Goal: Transaction & Acquisition: Purchase product/service

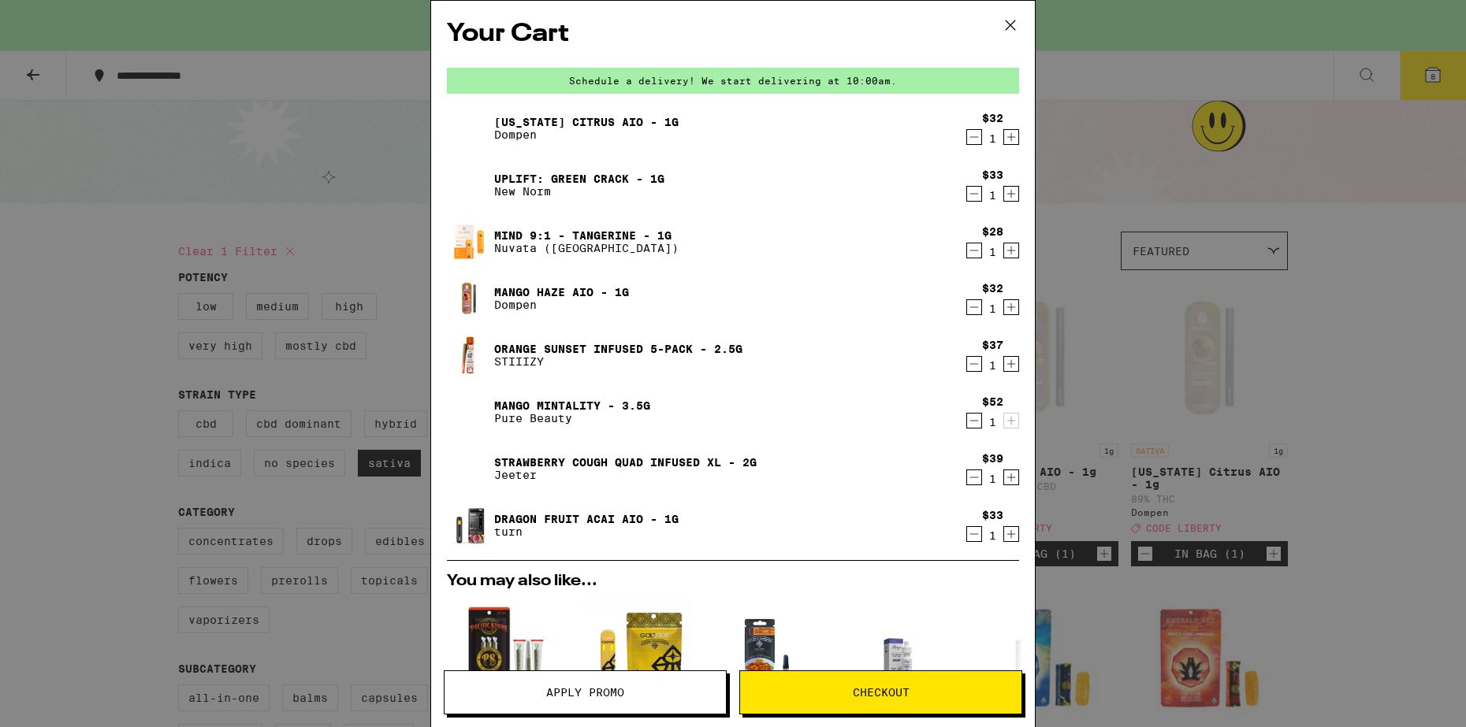
click at [1013, 22] on icon at bounding box center [1009, 24] width 9 height 9
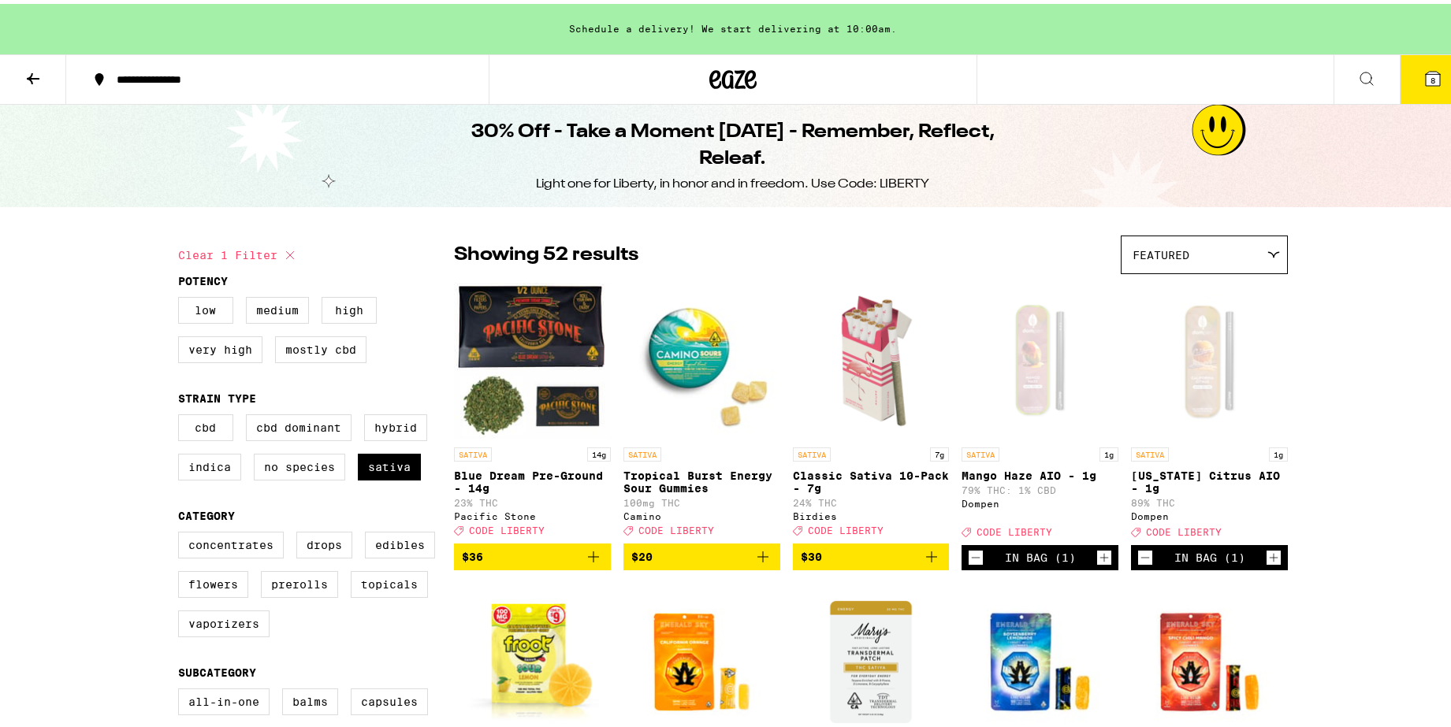
click at [1430, 77] on span "8" at bounding box center [1432, 76] width 5 height 9
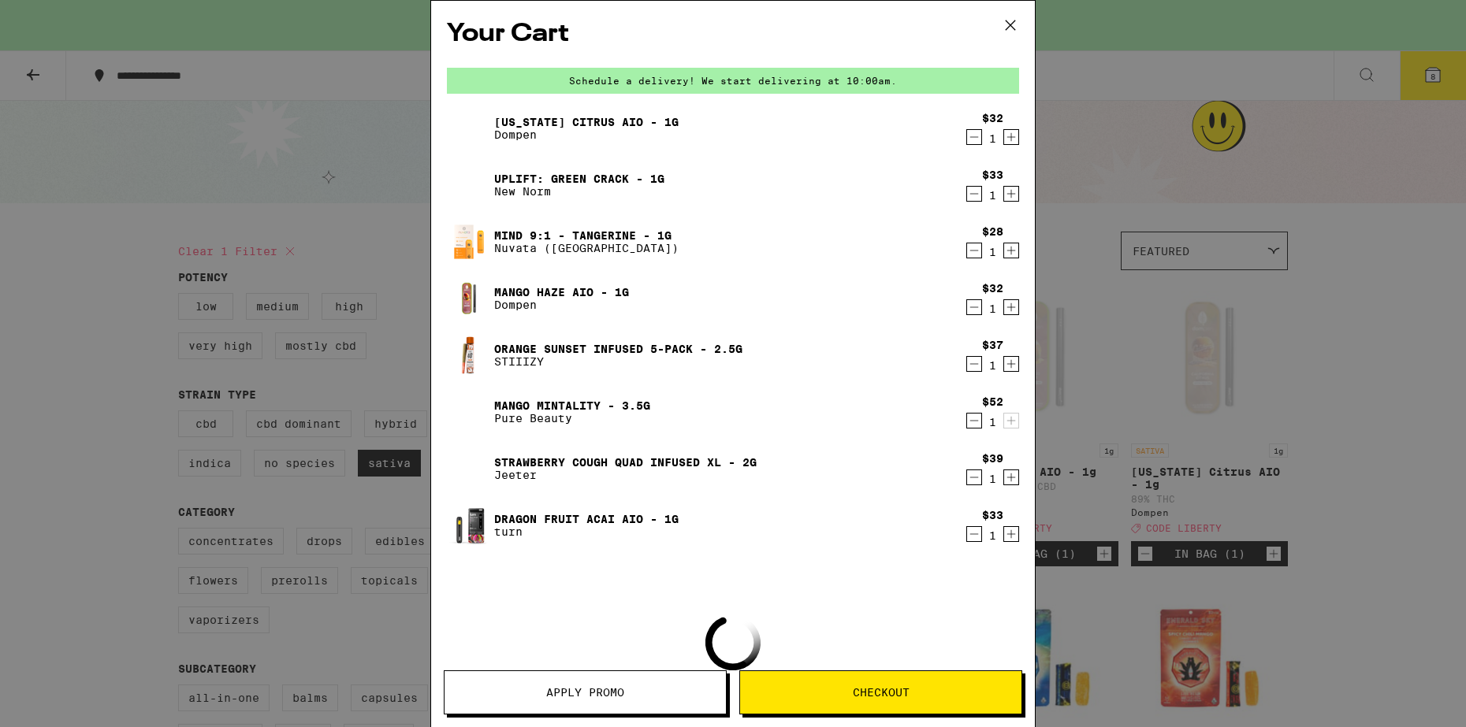
click at [606, 700] on button "Apply Promo" at bounding box center [585, 693] width 283 height 44
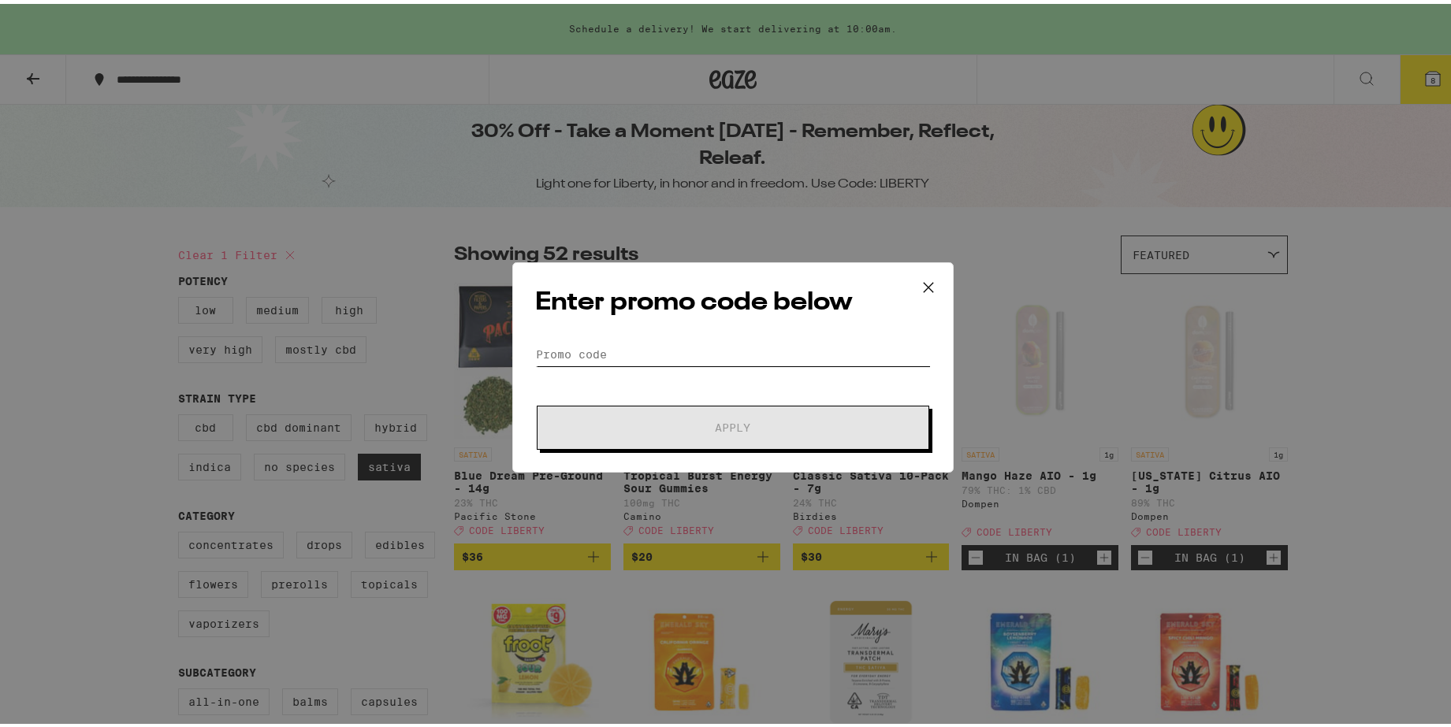
click at [643, 353] on input "Promo Code" at bounding box center [733, 351] width 396 height 24
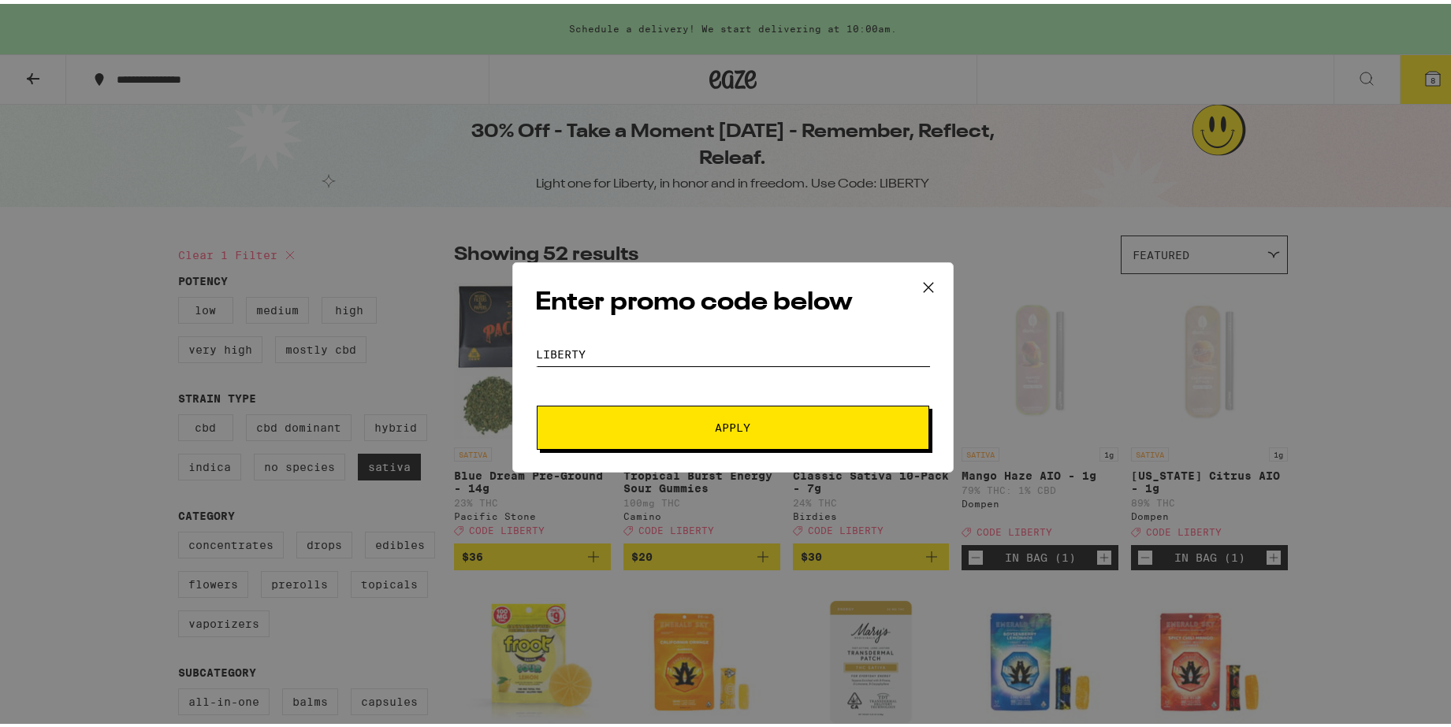
type input "LIBERTY"
click at [793, 434] on button "Apply" at bounding box center [733, 424] width 392 height 44
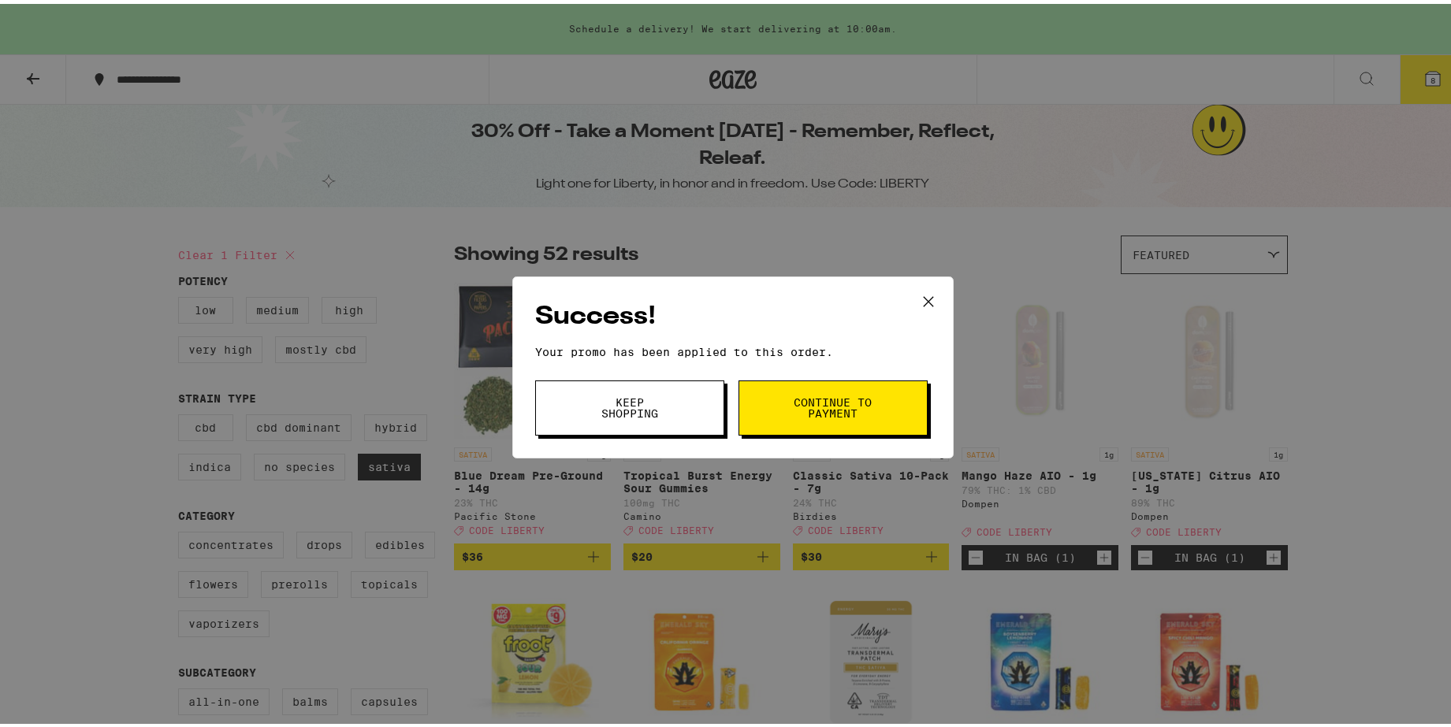
click at [805, 410] on span "Continue to payment" at bounding box center [833, 404] width 80 height 22
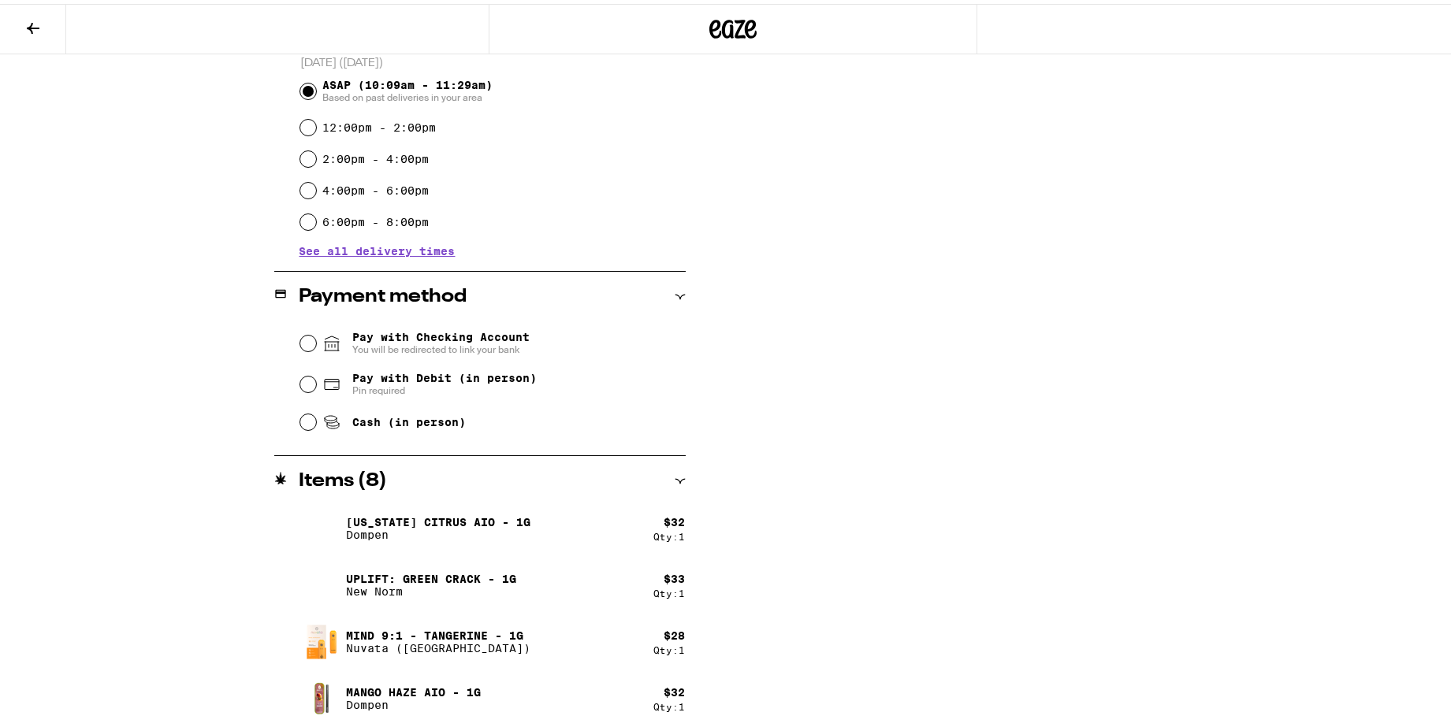
scroll to position [176, 0]
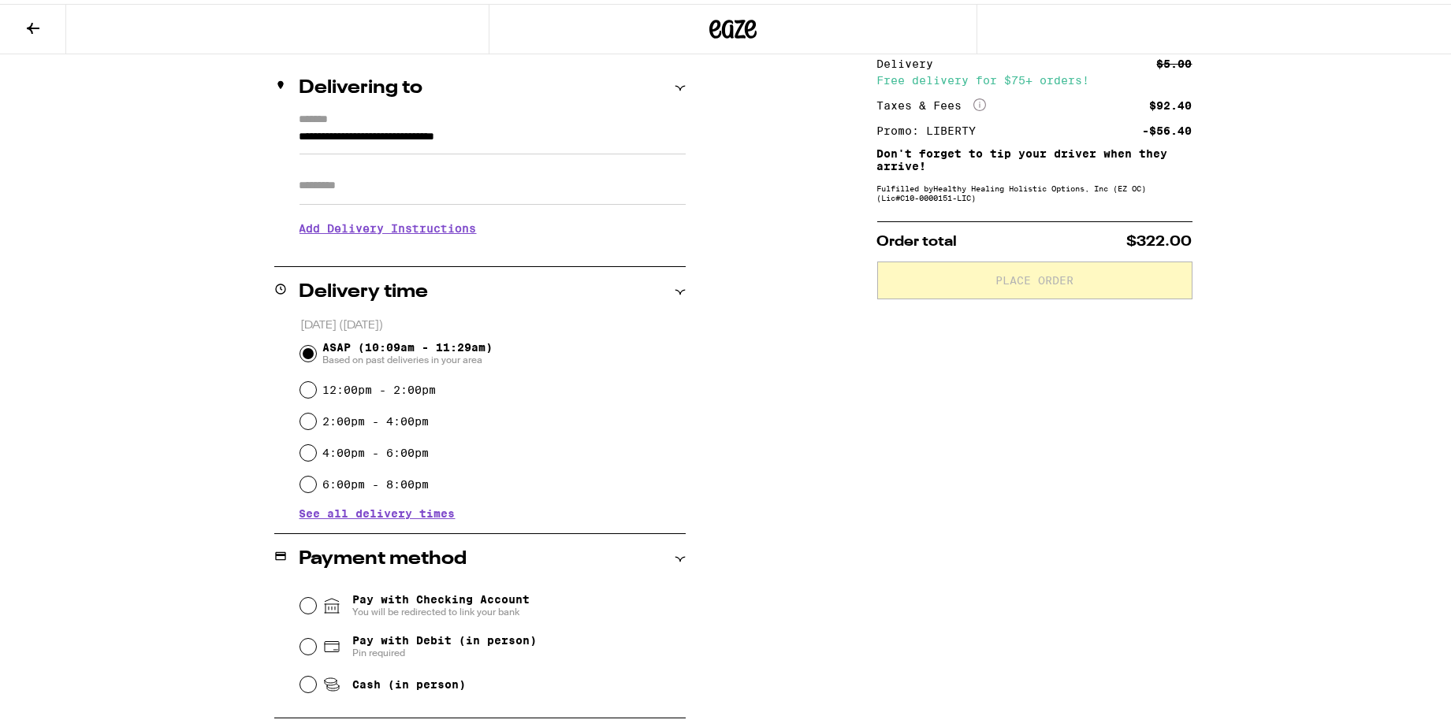
click at [36, 24] on icon at bounding box center [33, 24] width 13 height 11
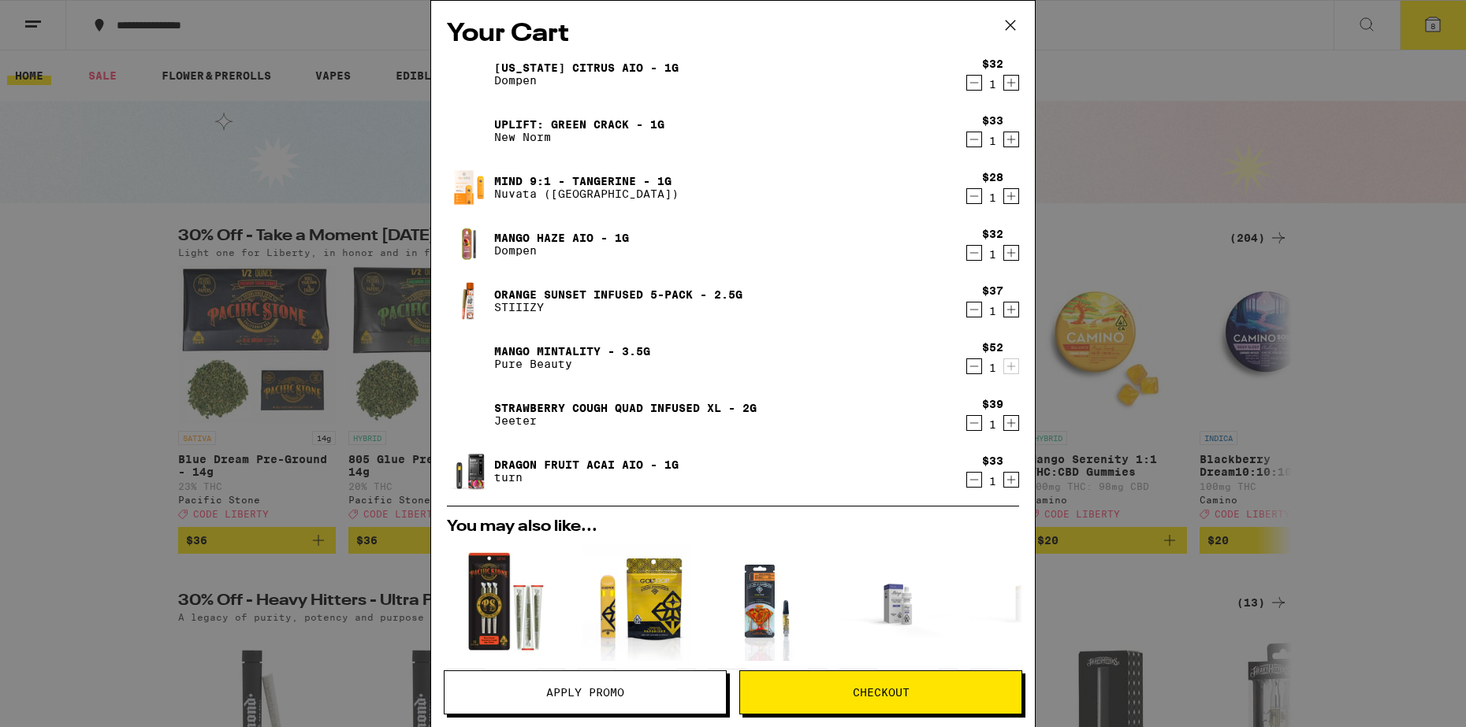
click at [967, 366] on icon "Decrement" at bounding box center [974, 366] width 14 height 19
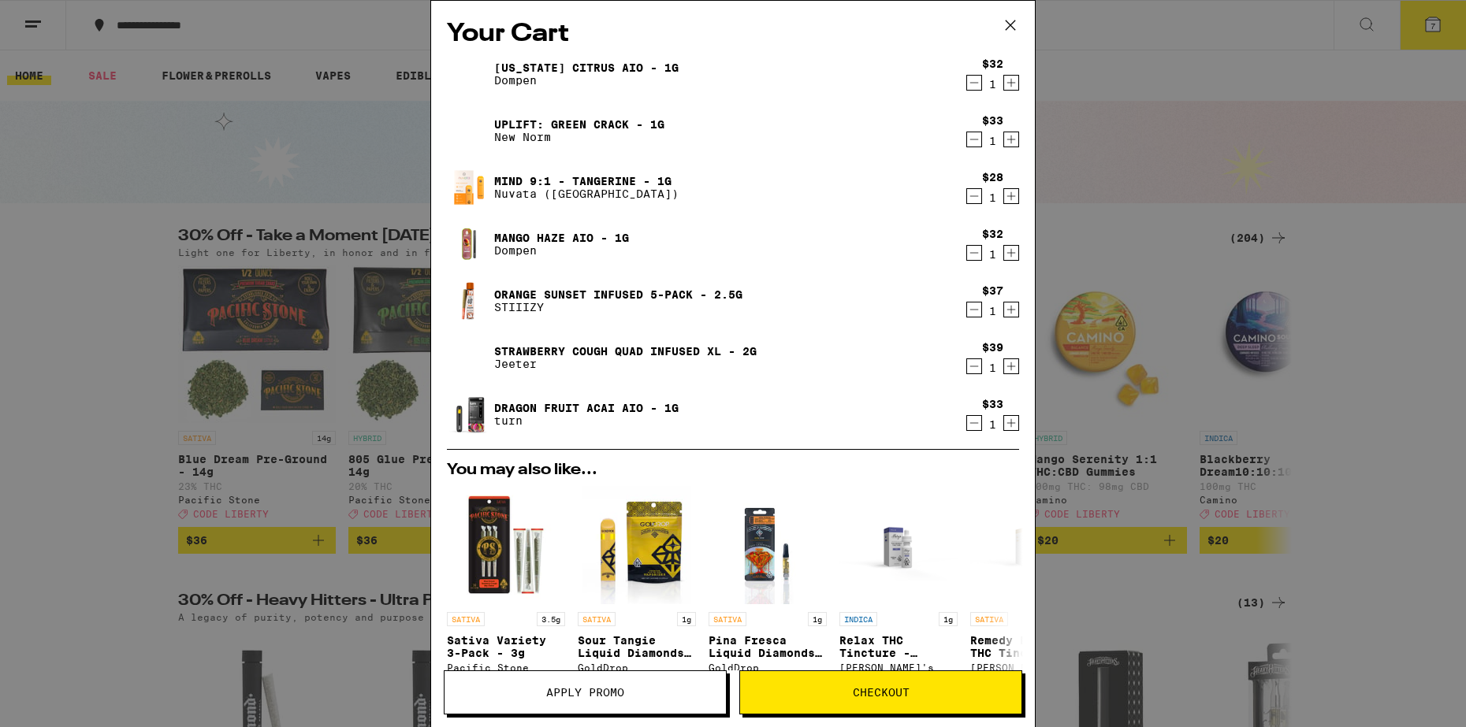
click at [967, 366] on icon "Decrement" at bounding box center [974, 366] width 14 height 19
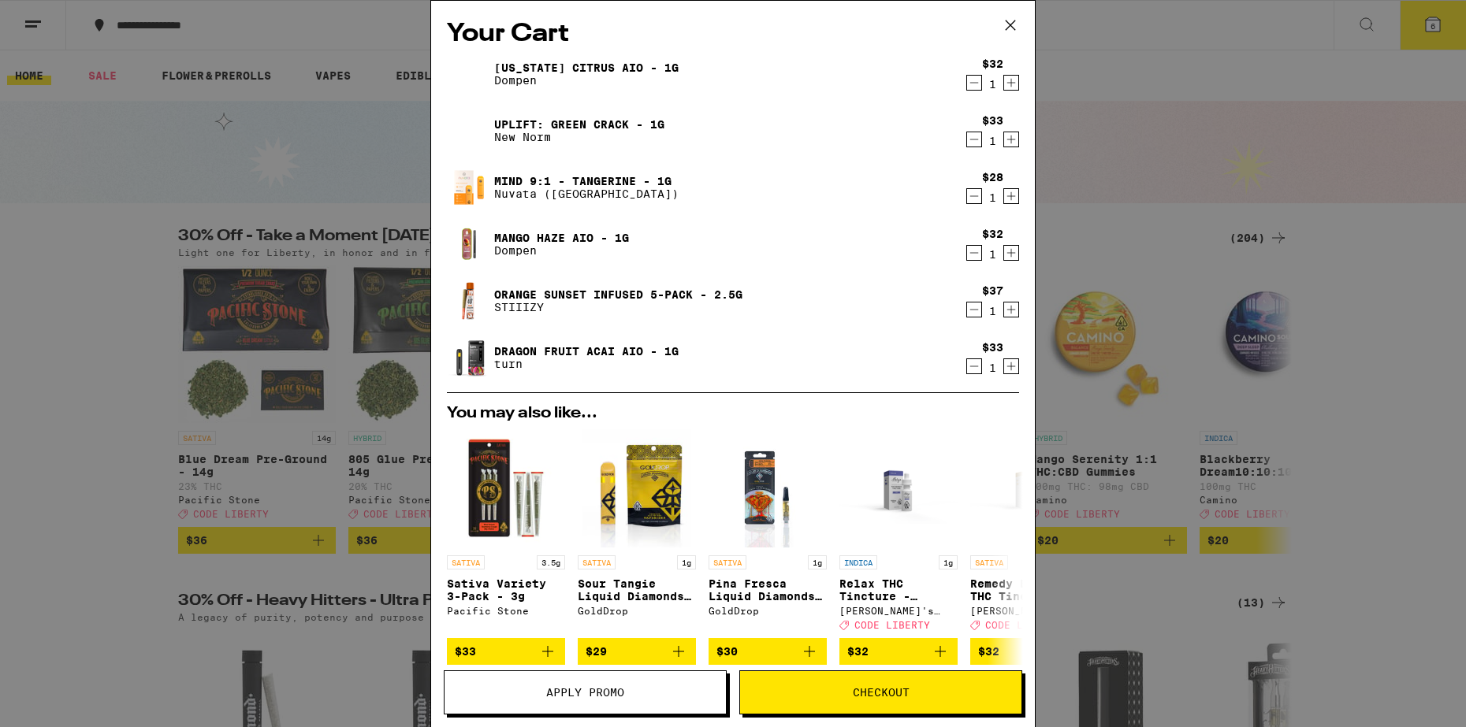
click at [967, 366] on icon "Decrement" at bounding box center [974, 366] width 14 height 19
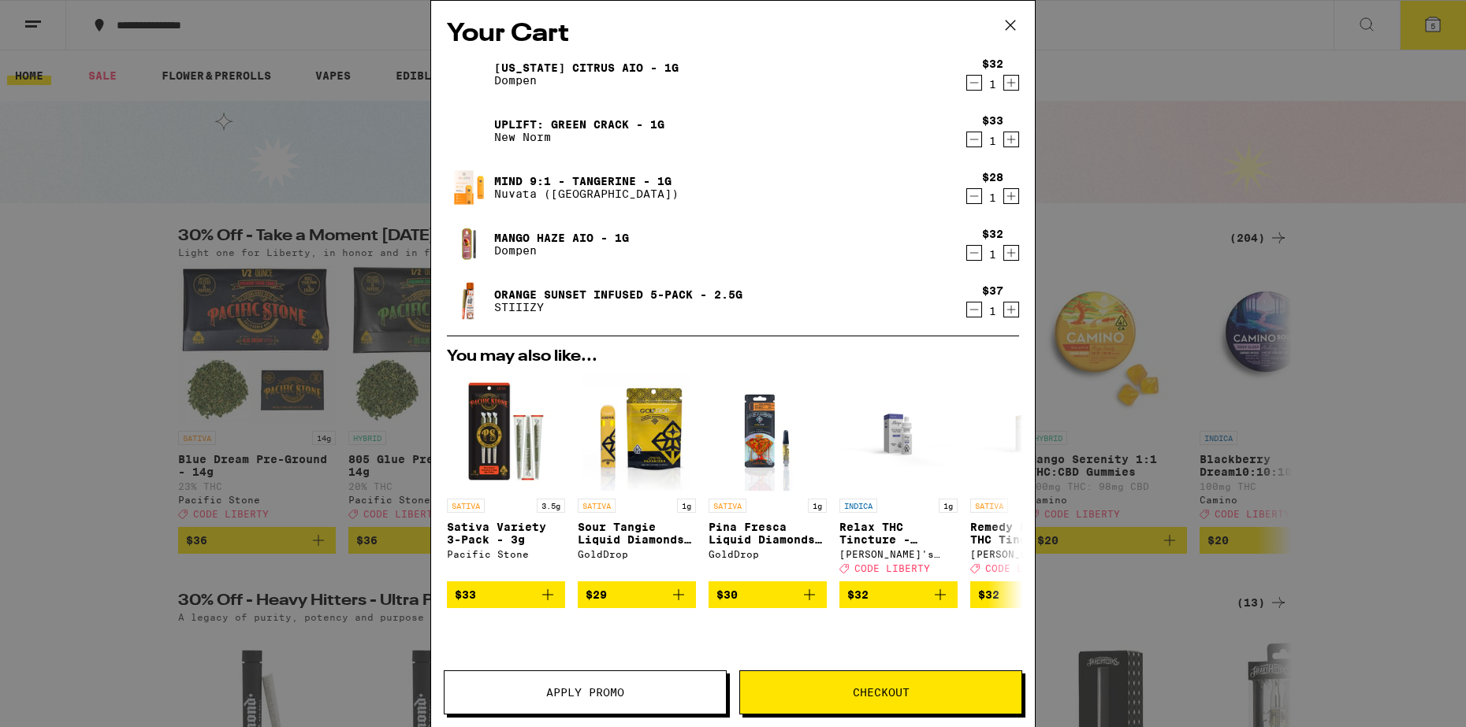
click at [967, 315] on icon "Decrement" at bounding box center [974, 309] width 14 height 19
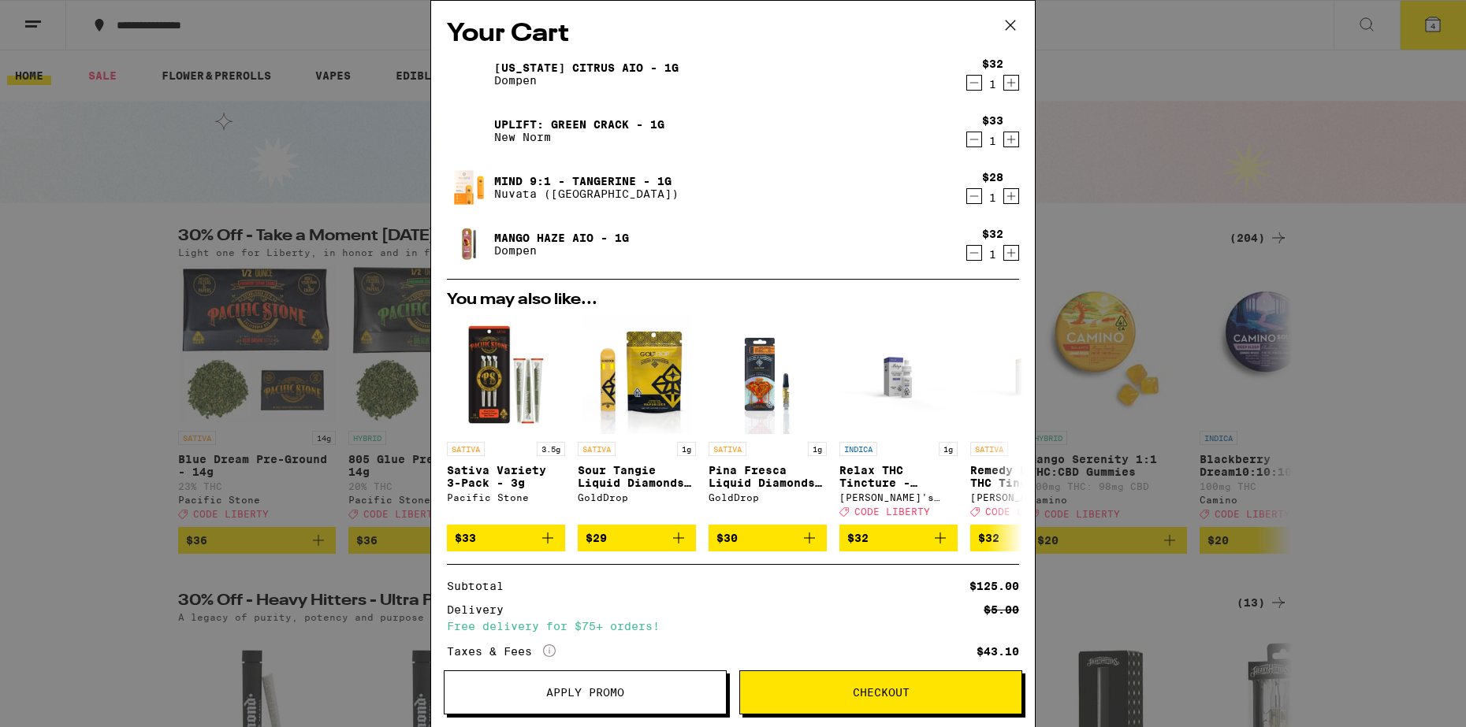
click at [967, 255] on icon "Decrement" at bounding box center [974, 252] width 14 height 19
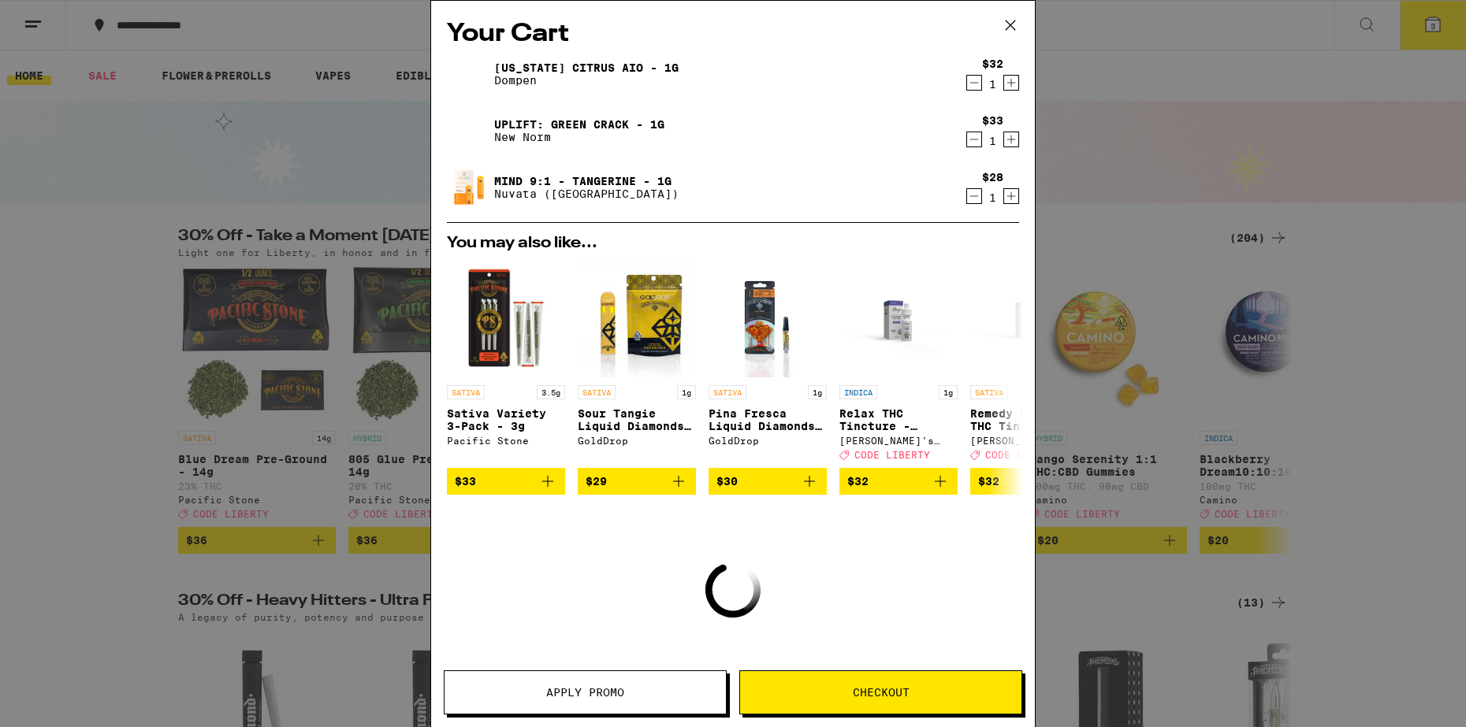
click at [967, 199] on icon "Decrement" at bounding box center [974, 196] width 14 height 19
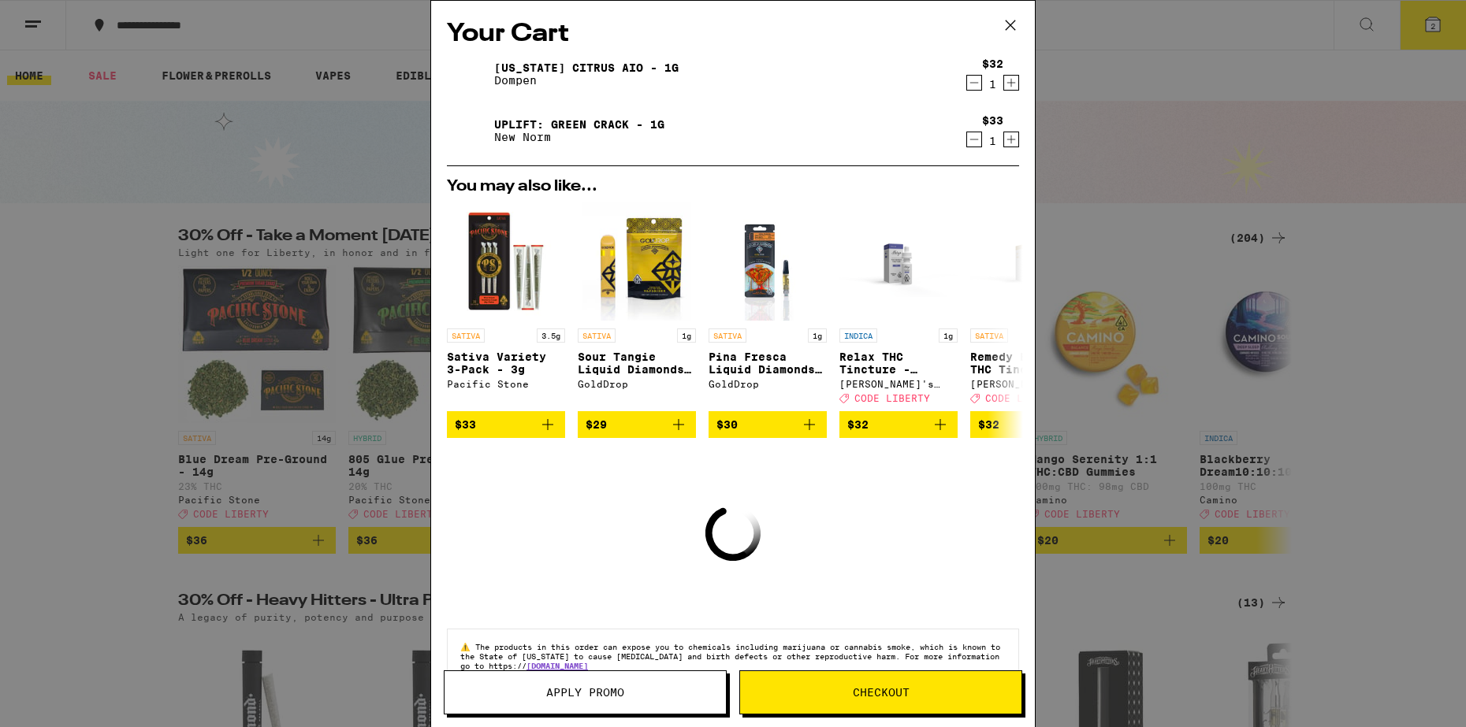
click at [967, 146] on icon "Decrement" at bounding box center [974, 139] width 14 height 19
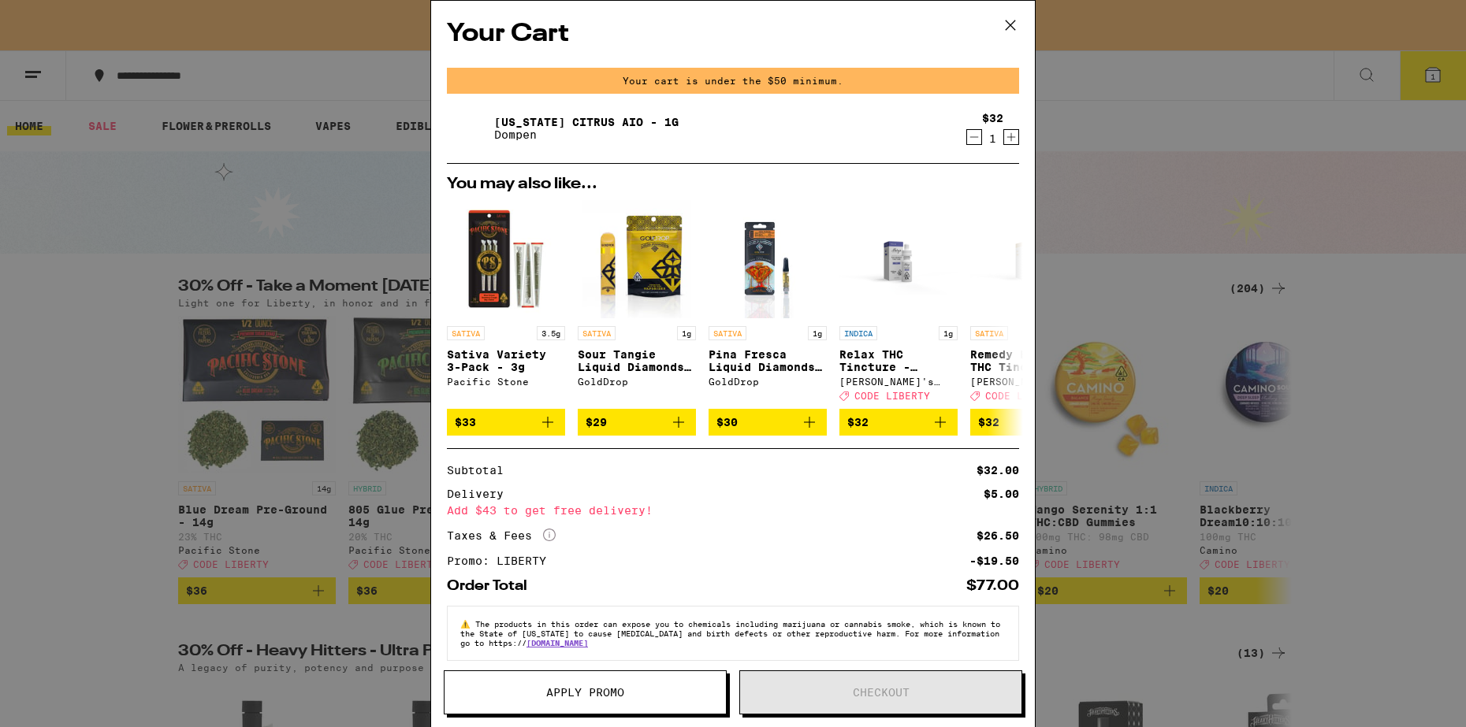
click at [967, 138] on icon "Decrement" at bounding box center [974, 137] width 14 height 19
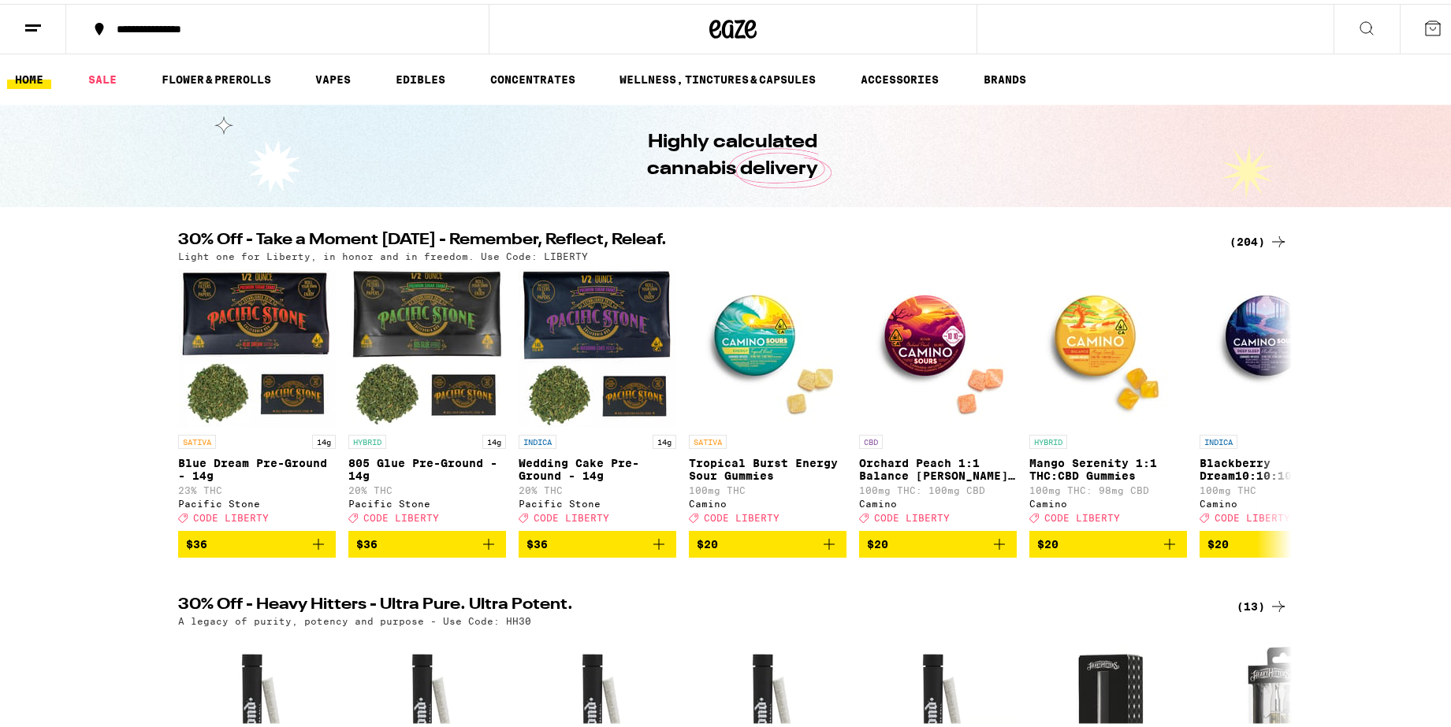
click at [31, 70] on link "HOME" at bounding box center [29, 75] width 44 height 19
click at [116, 78] on link "SALE" at bounding box center [102, 75] width 44 height 19
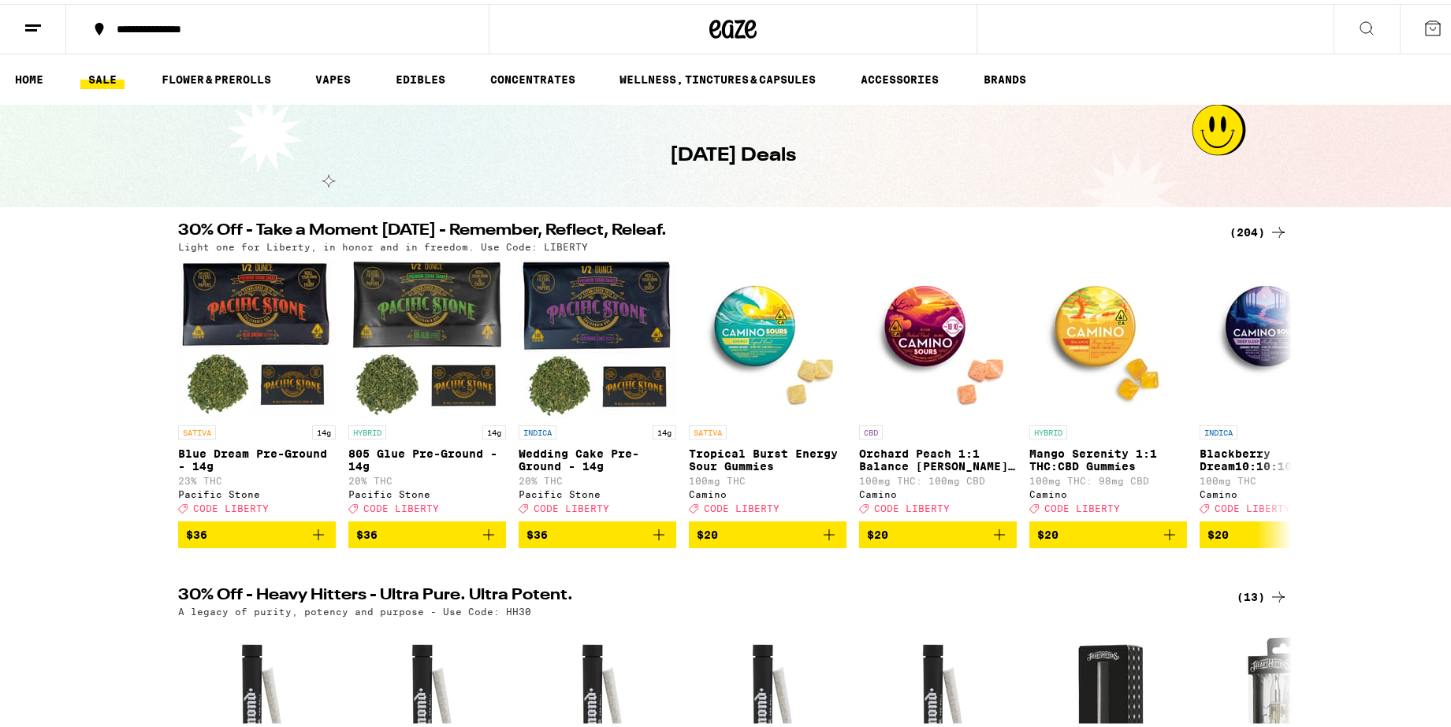
click at [1247, 232] on div "(204)" at bounding box center [1258, 228] width 58 height 19
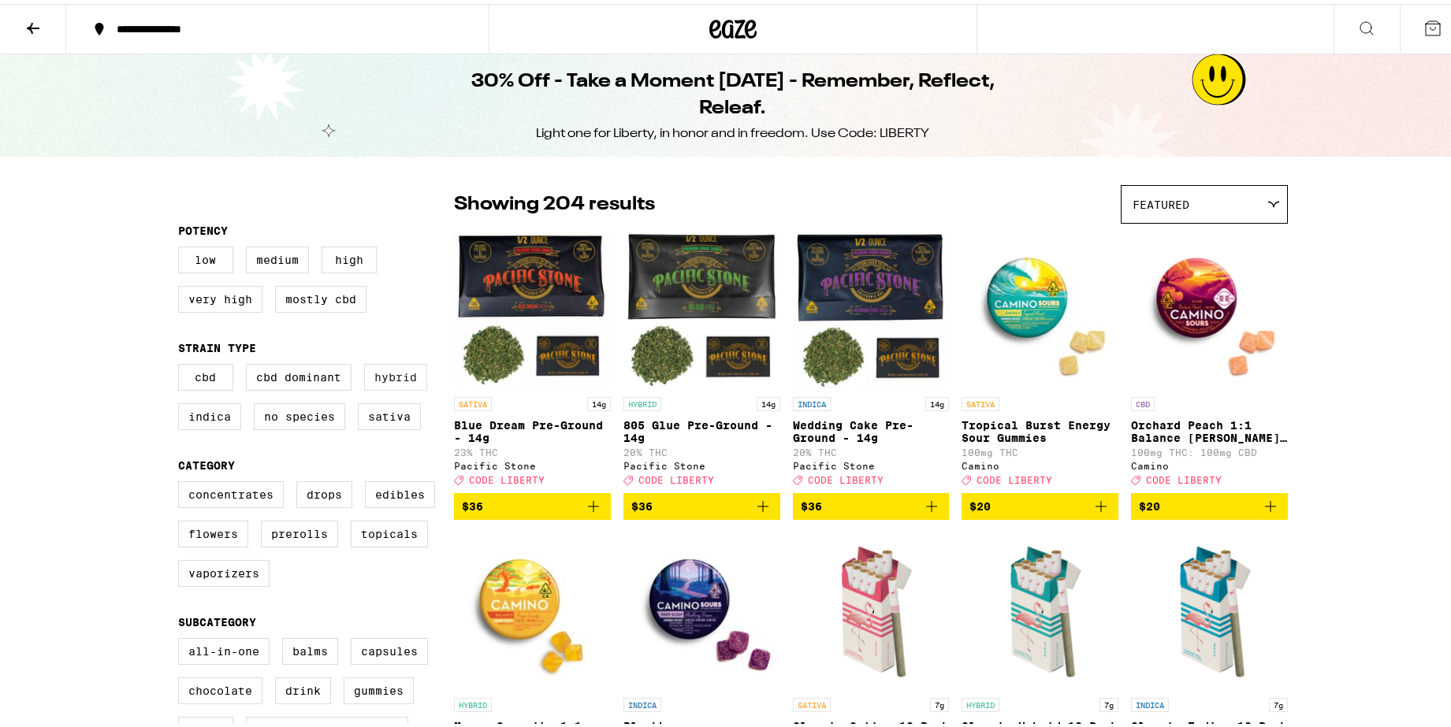
click at [391, 379] on label "Hybrid" at bounding box center [395, 373] width 63 height 27
click at [182, 363] on input "Hybrid" at bounding box center [181, 362] width 1 height 1
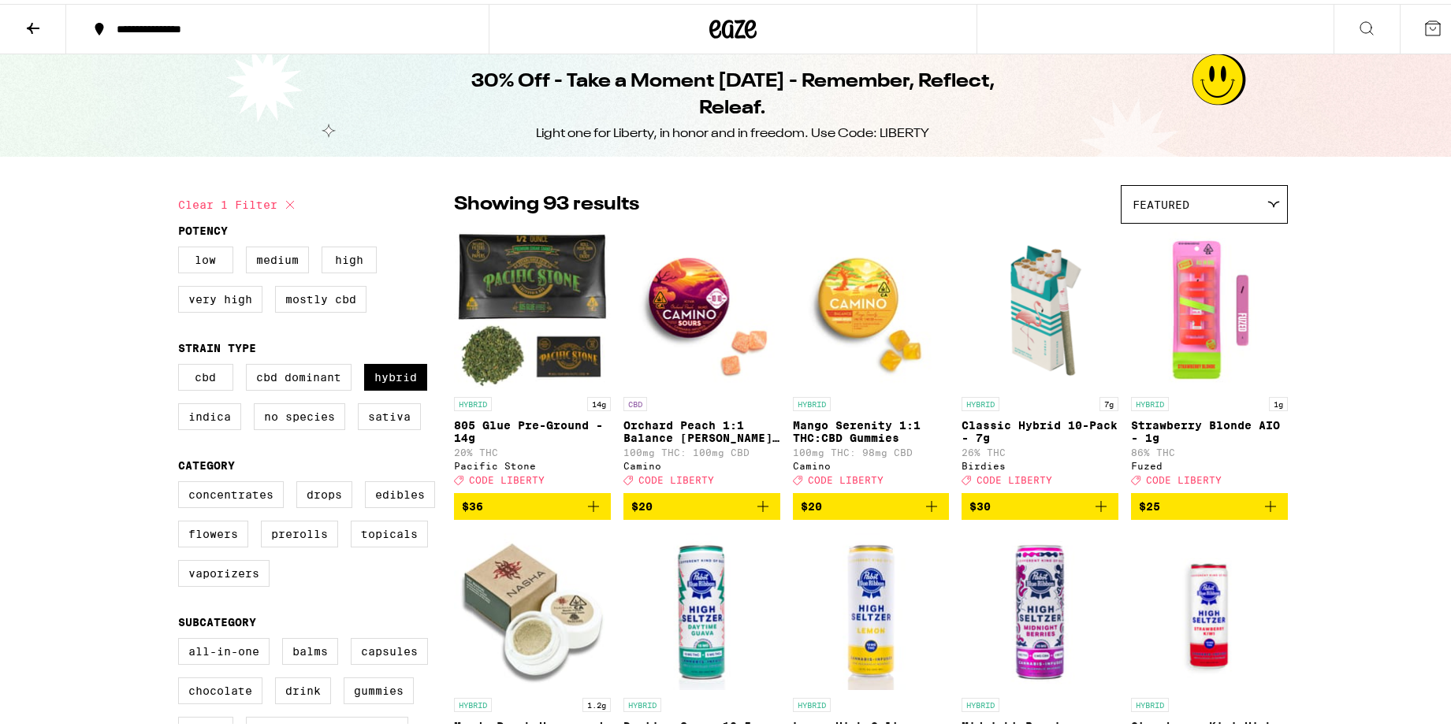
click at [1238, 214] on div "Featured" at bounding box center [1203, 200] width 165 height 37
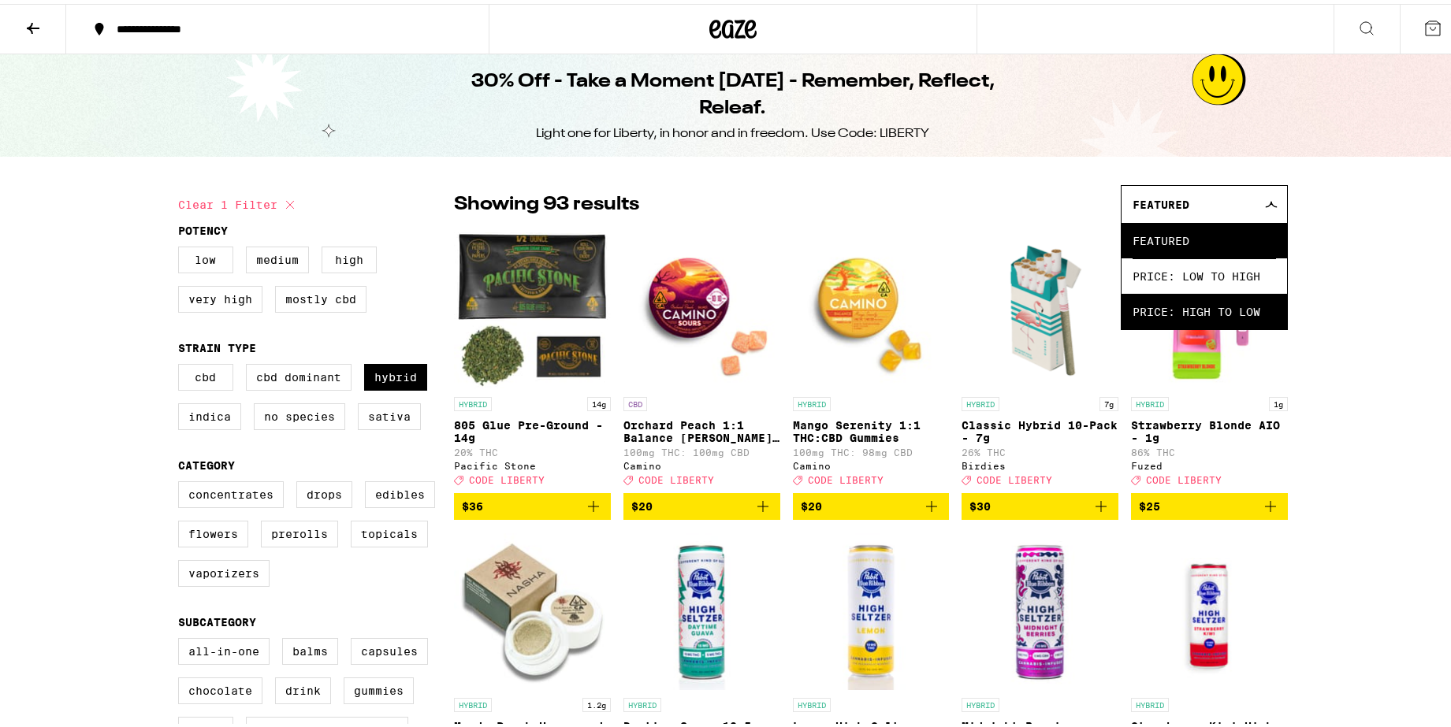
click at [1206, 306] on span "Price: High to Low" at bounding box center [1203, 307] width 143 height 35
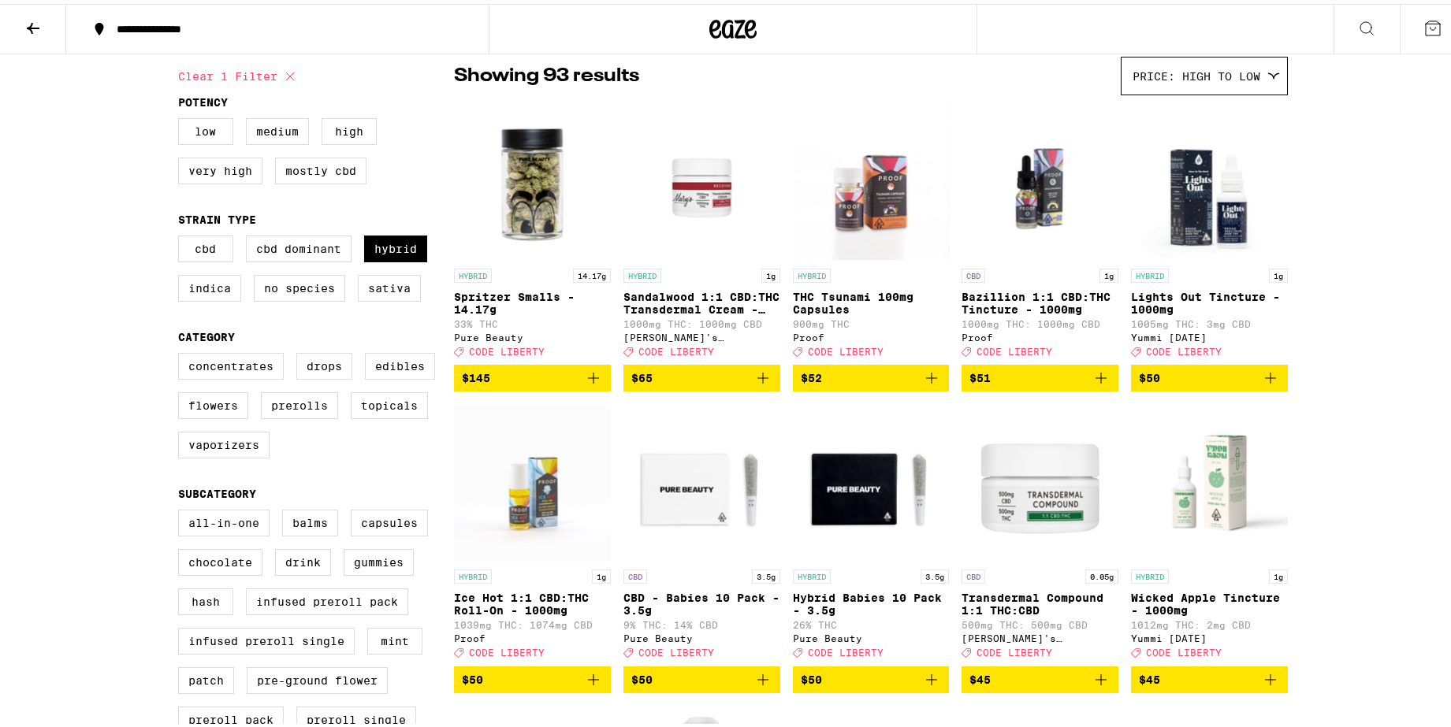
scroll to position [98, 0]
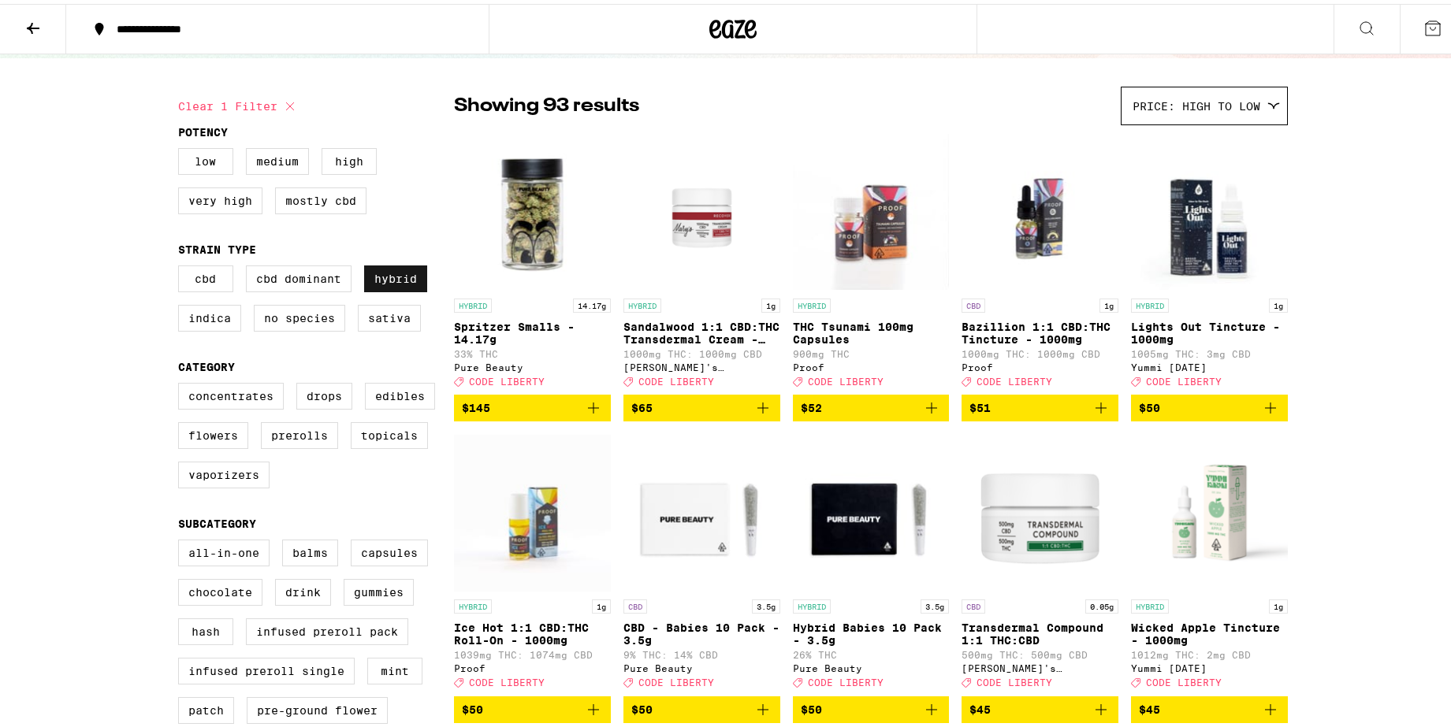
click at [402, 284] on label "Hybrid" at bounding box center [395, 275] width 63 height 27
click at [182, 265] on input "Hybrid" at bounding box center [181, 264] width 1 height 1
checkbox input "false"
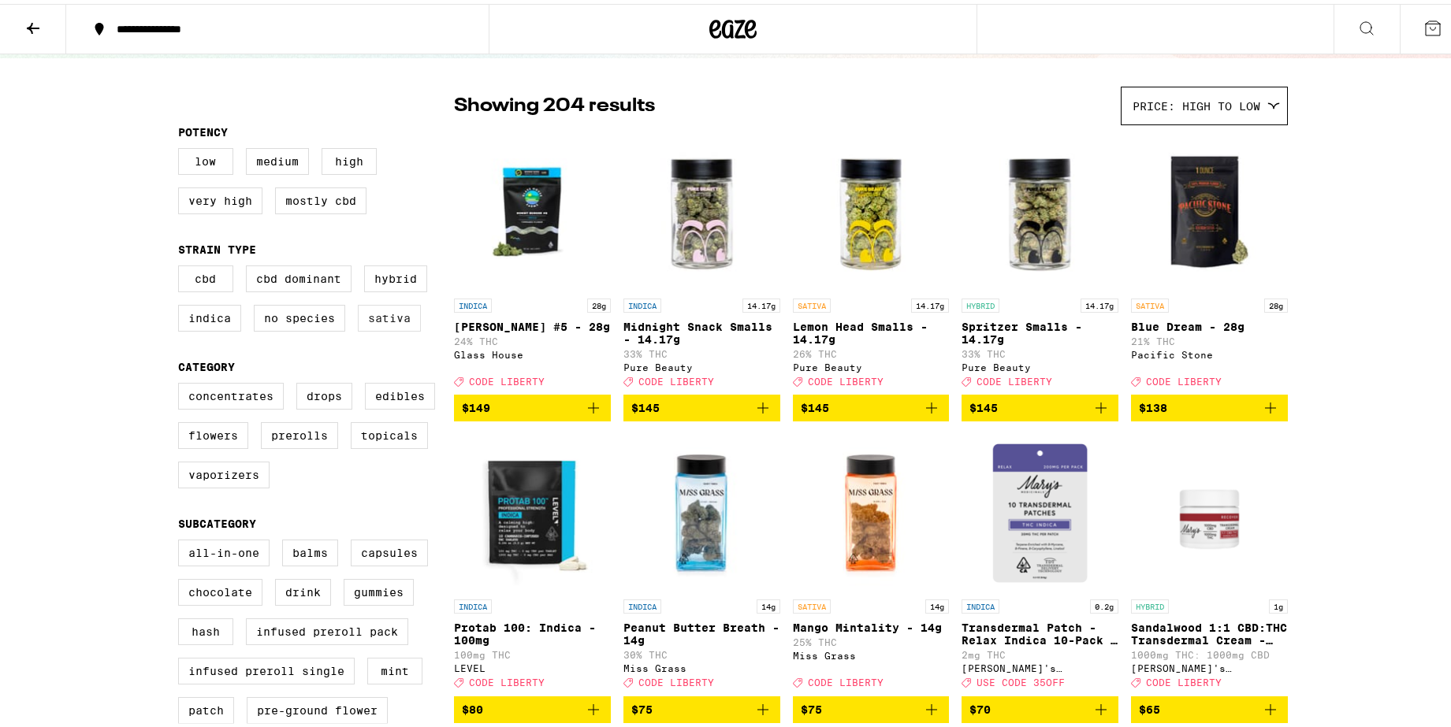
click at [388, 322] on label "Sativa" at bounding box center [389, 314] width 63 height 27
click at [182, 265] on input "Sativa" at bounding box center [181, 264] width 1 height 1
checkbox input "true"
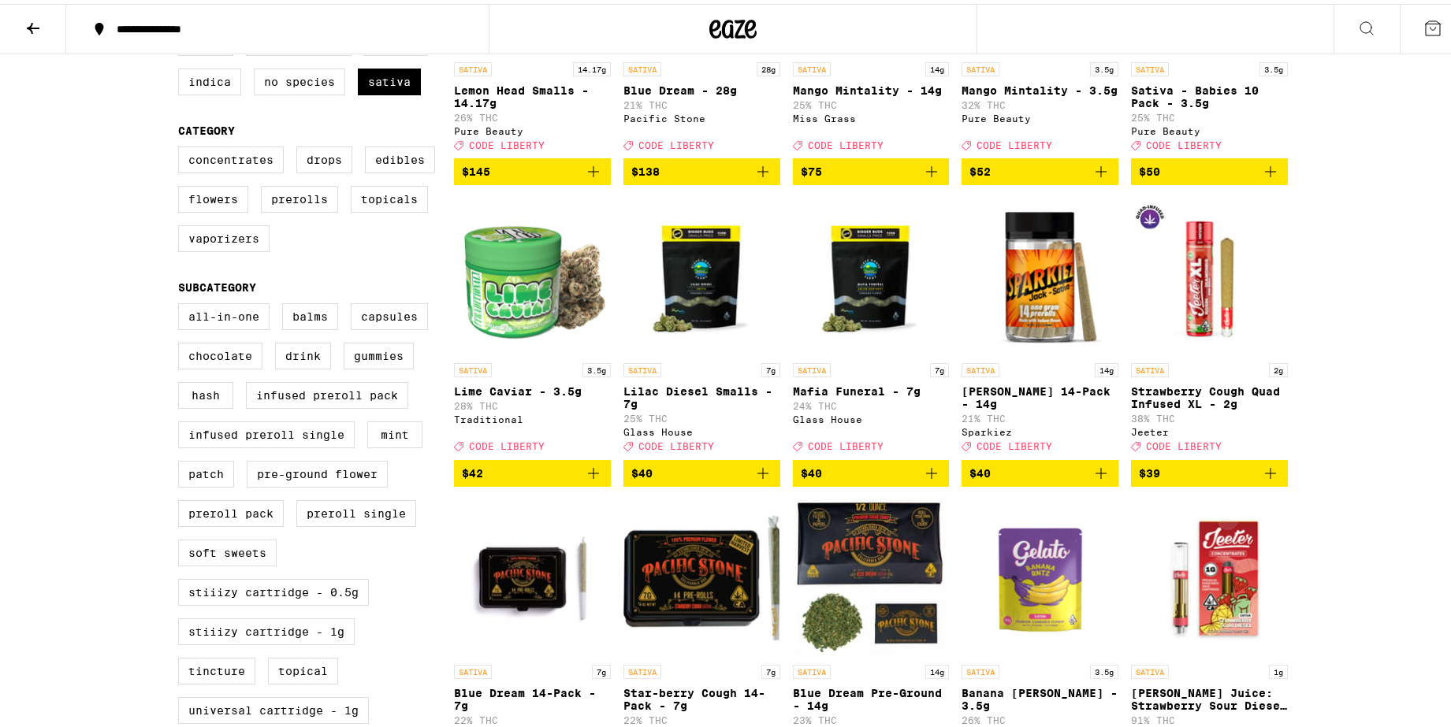
scroll to position [394, 0]
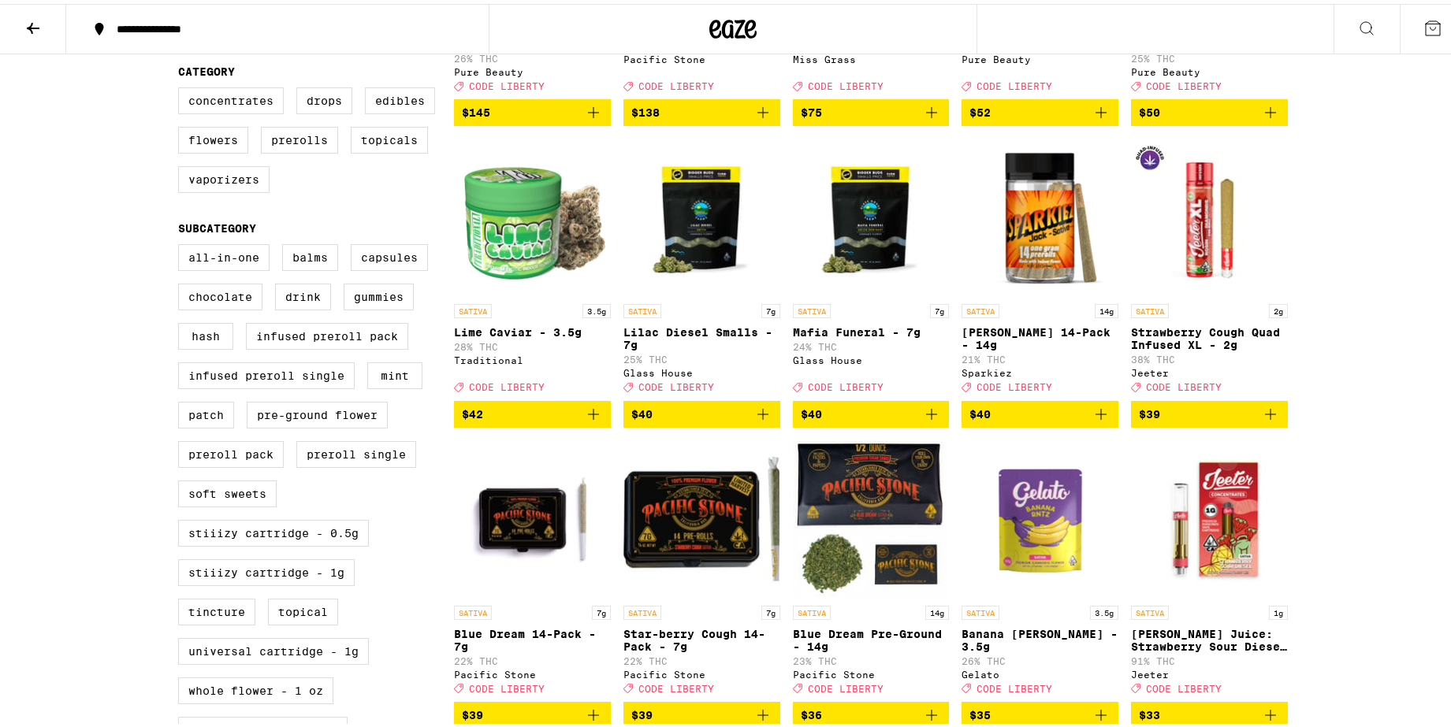
click at [1099, 420] on icon "Add to bag" at bounding box center [1100, 410] width 19 height 19
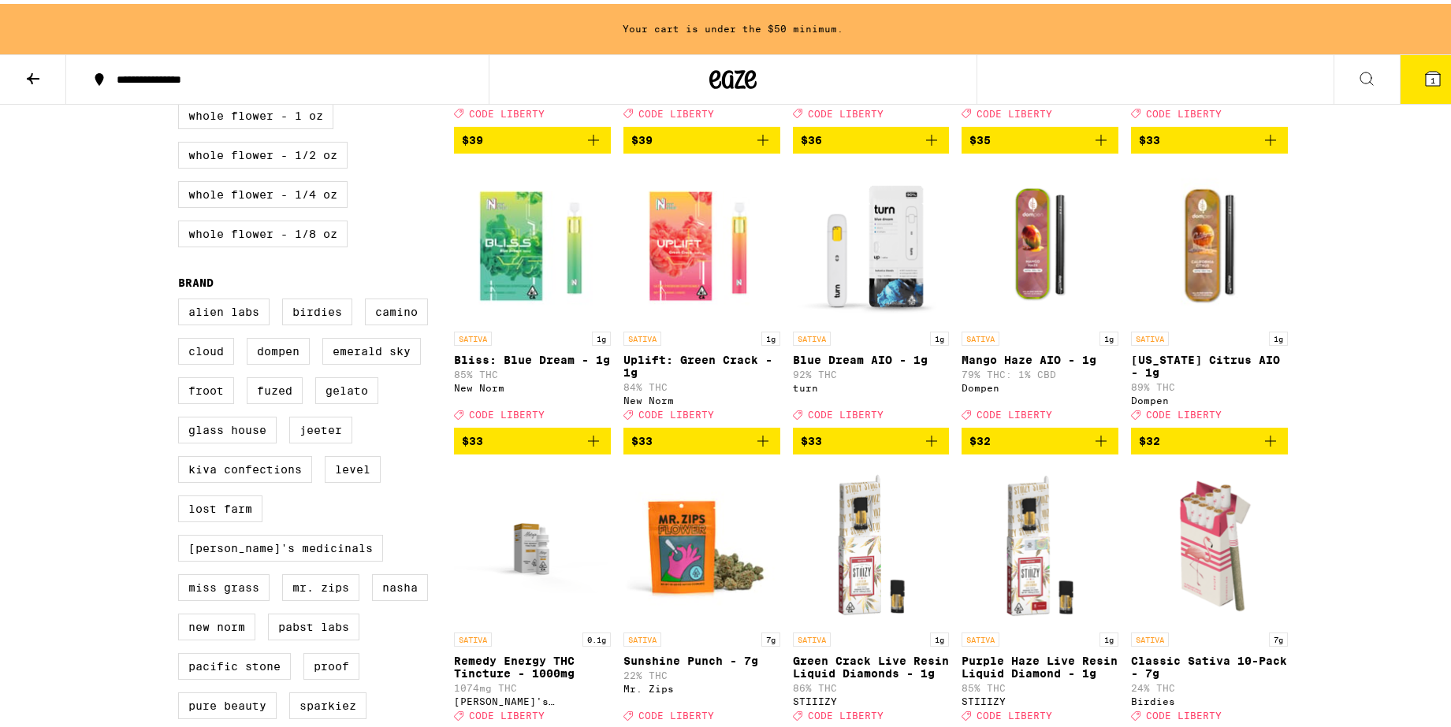
scroll to position [1035, 0]
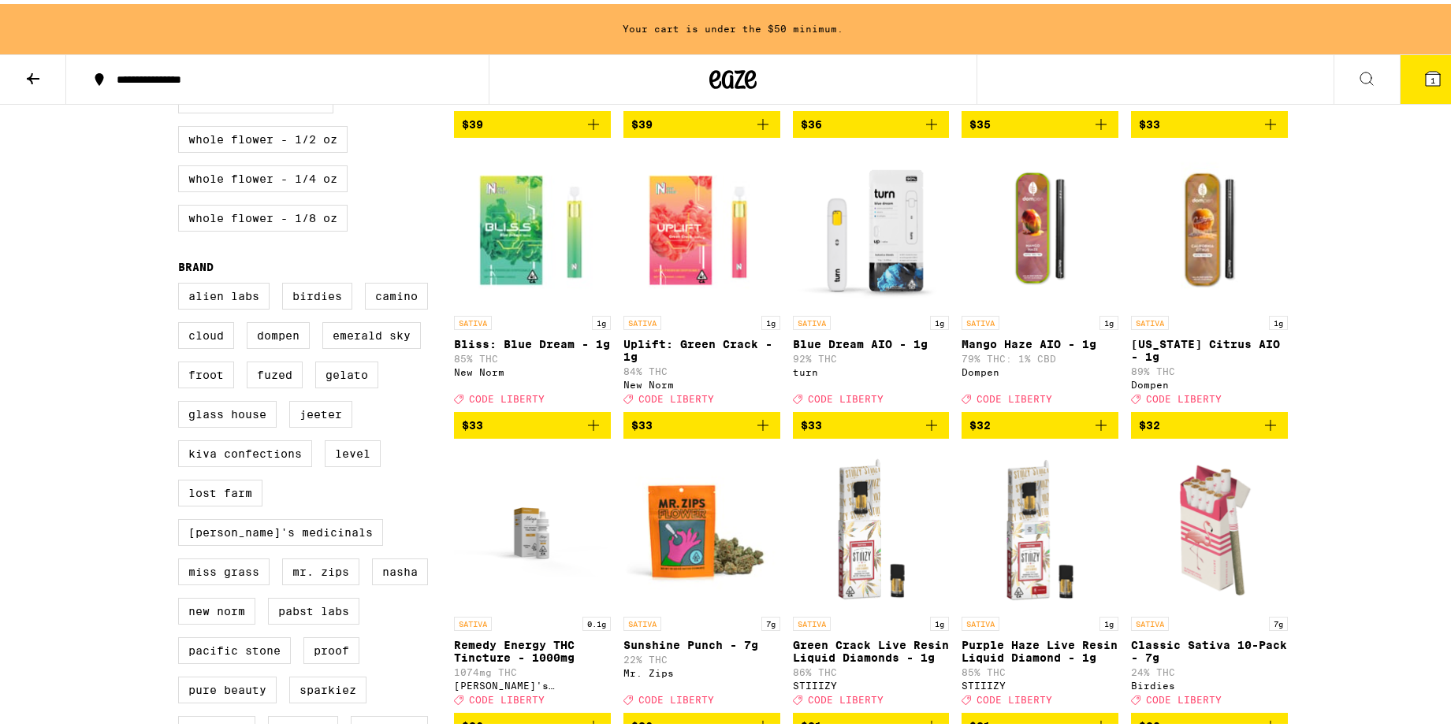
click at [761, 431] on icon "Add to bag" at bounding box center [762, 421] width 19 height 19
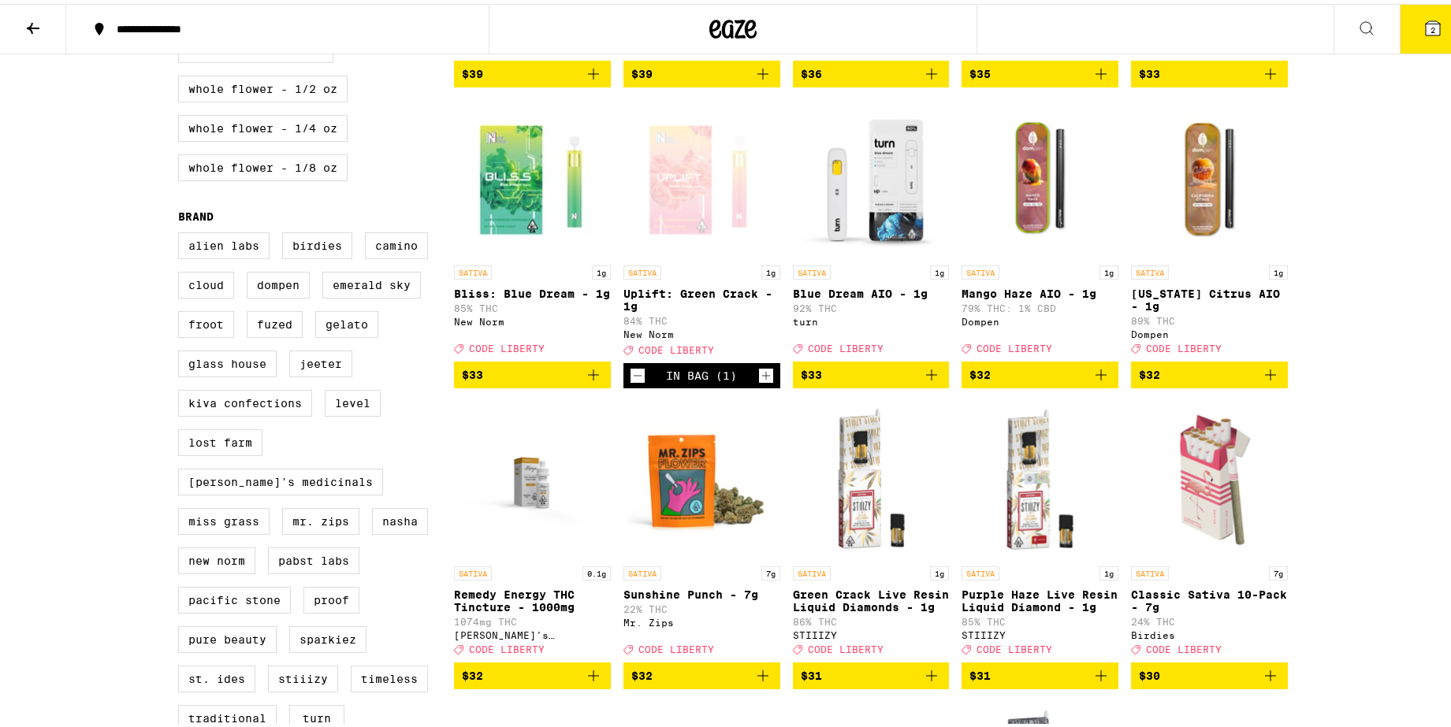
scroll to position [985, 0]
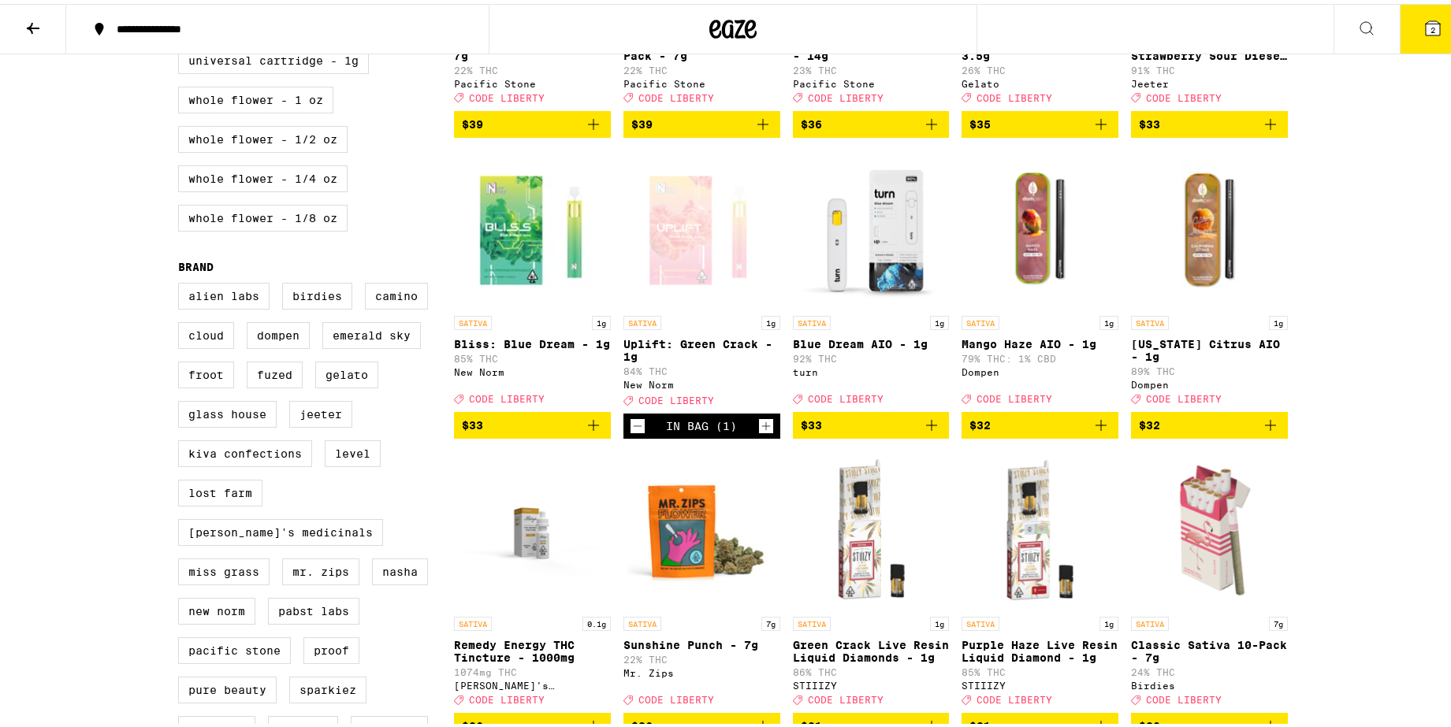
click at [1265, 431] on icon "Add to bag" at bounding box center [1270, 421] width 19 height 19
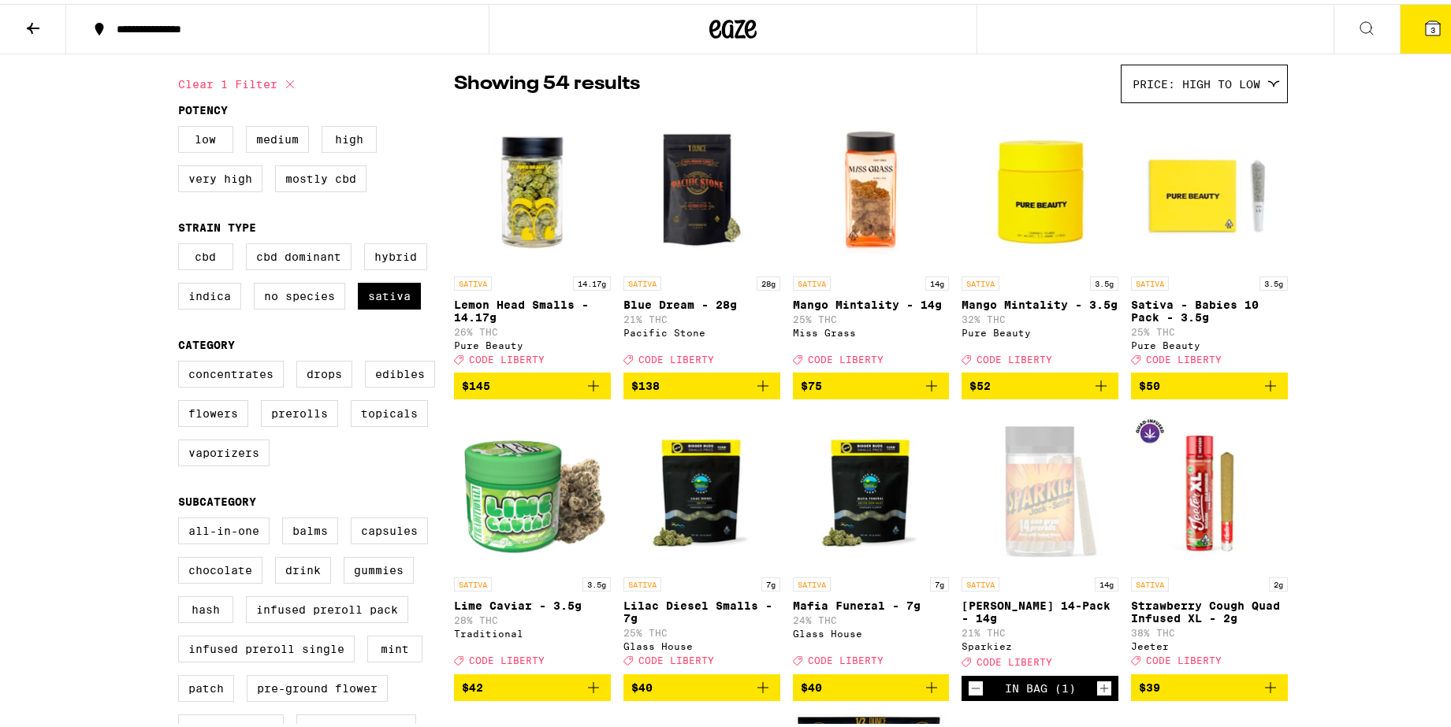
scroll to position [0, 0]
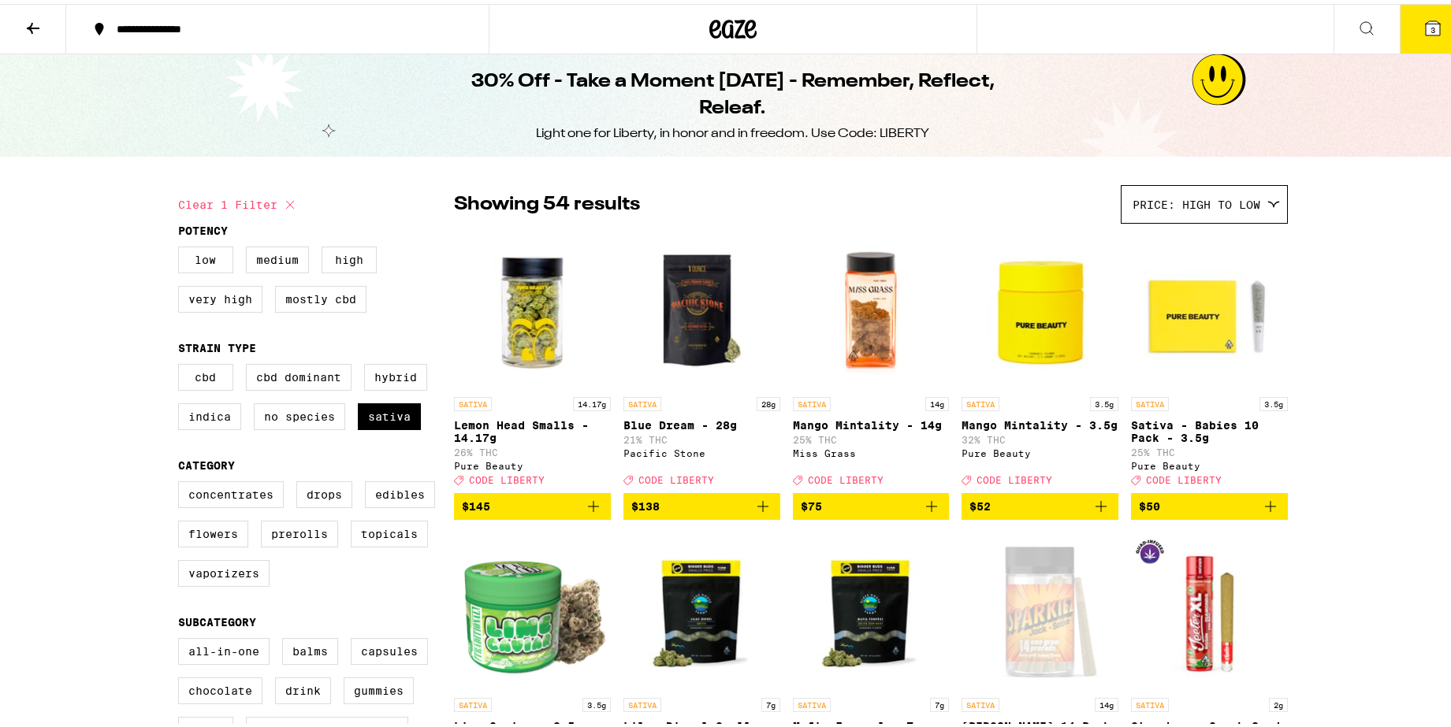
click at [1425, 20] on icon at bounding box center [1432, 24] width 14 height 14
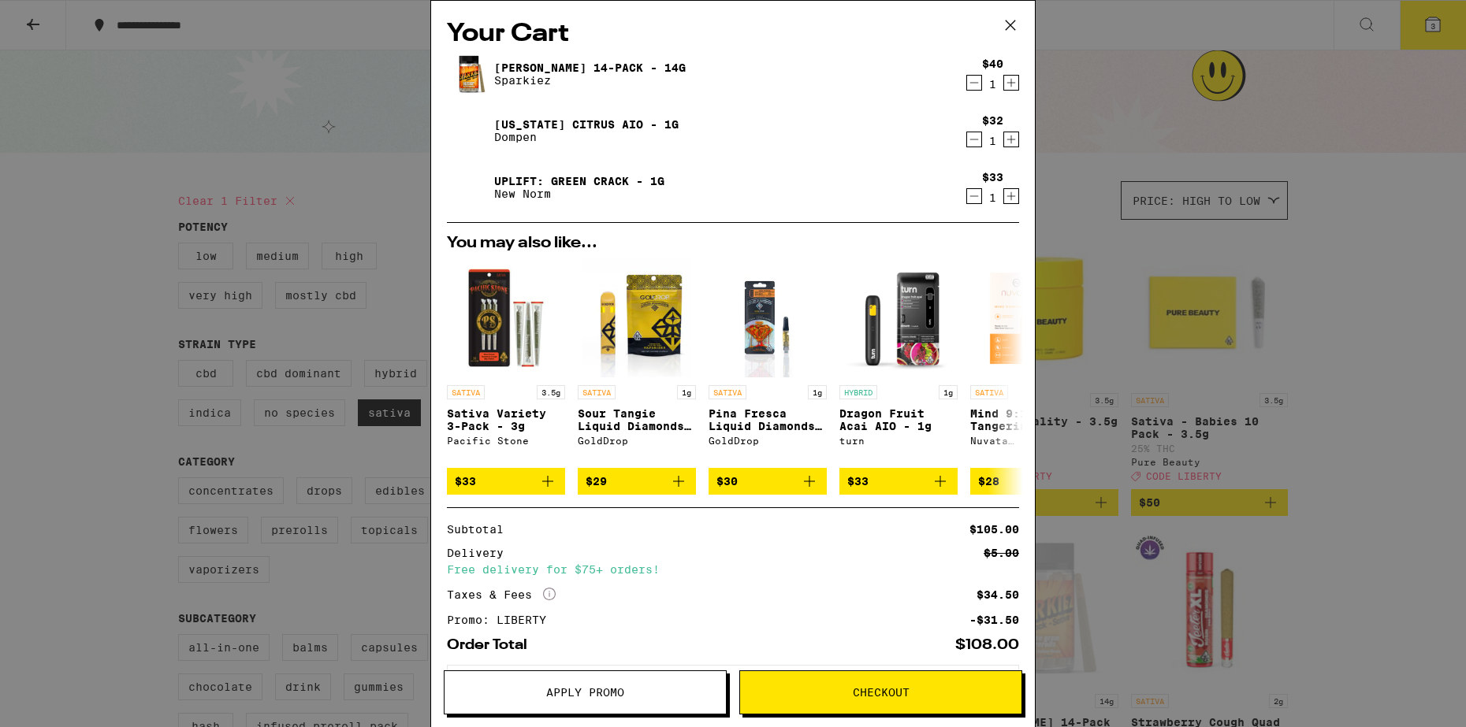
click at [582, 701] on button "Apply Promo" at bounding box center [585, 693] width 283 height 44
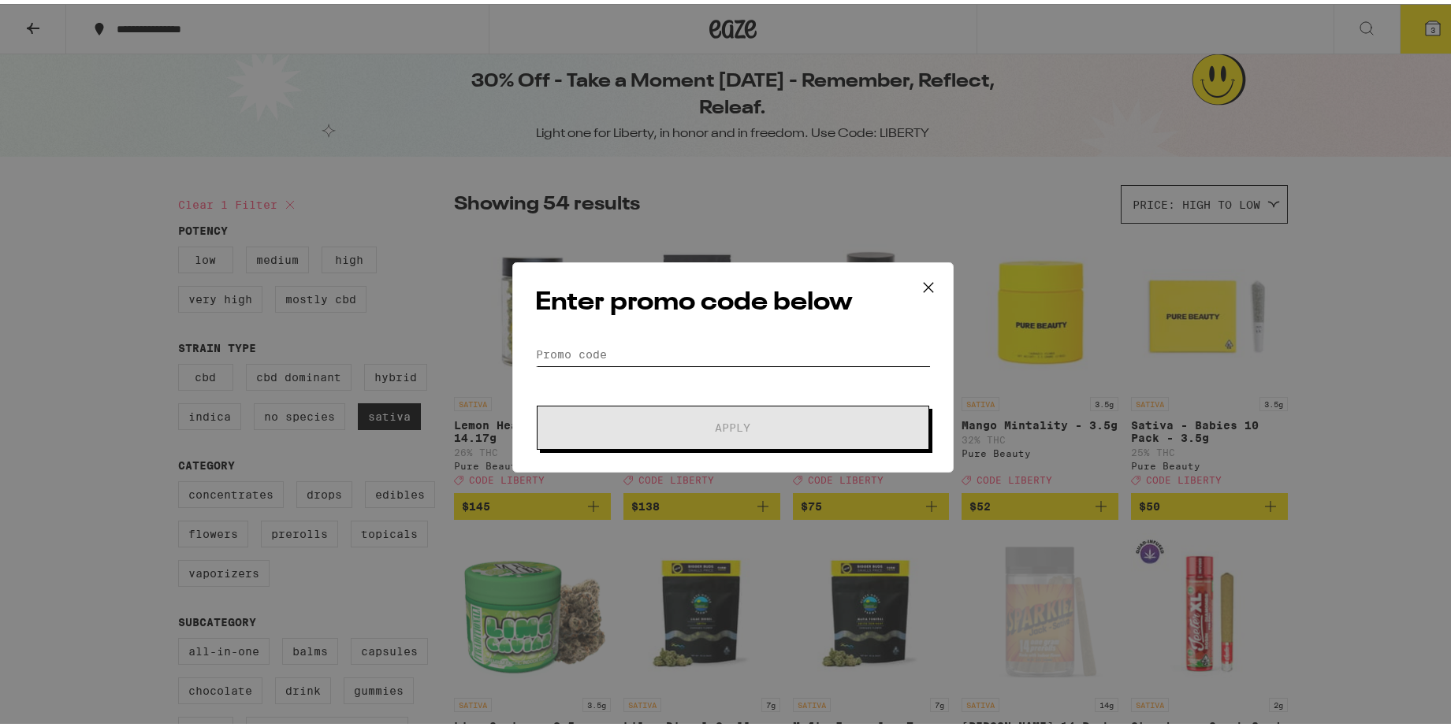
click at [680, 351] on input "Promo Code" at bounding box center [733, 351] width 396 height 24
type input "i"
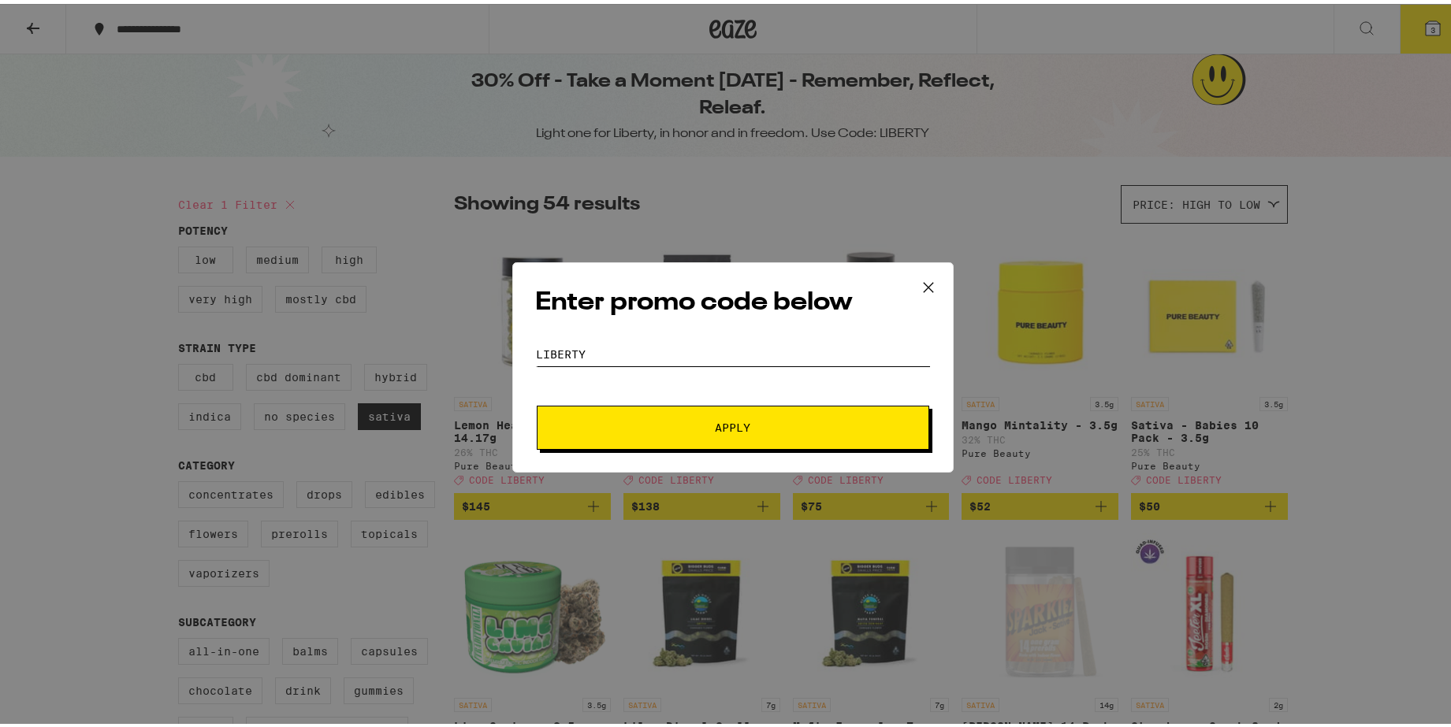
type input "LIBERTY"
click at [715, 434] on button "Apply" at bounding box center [733, 424] width 392 height 44
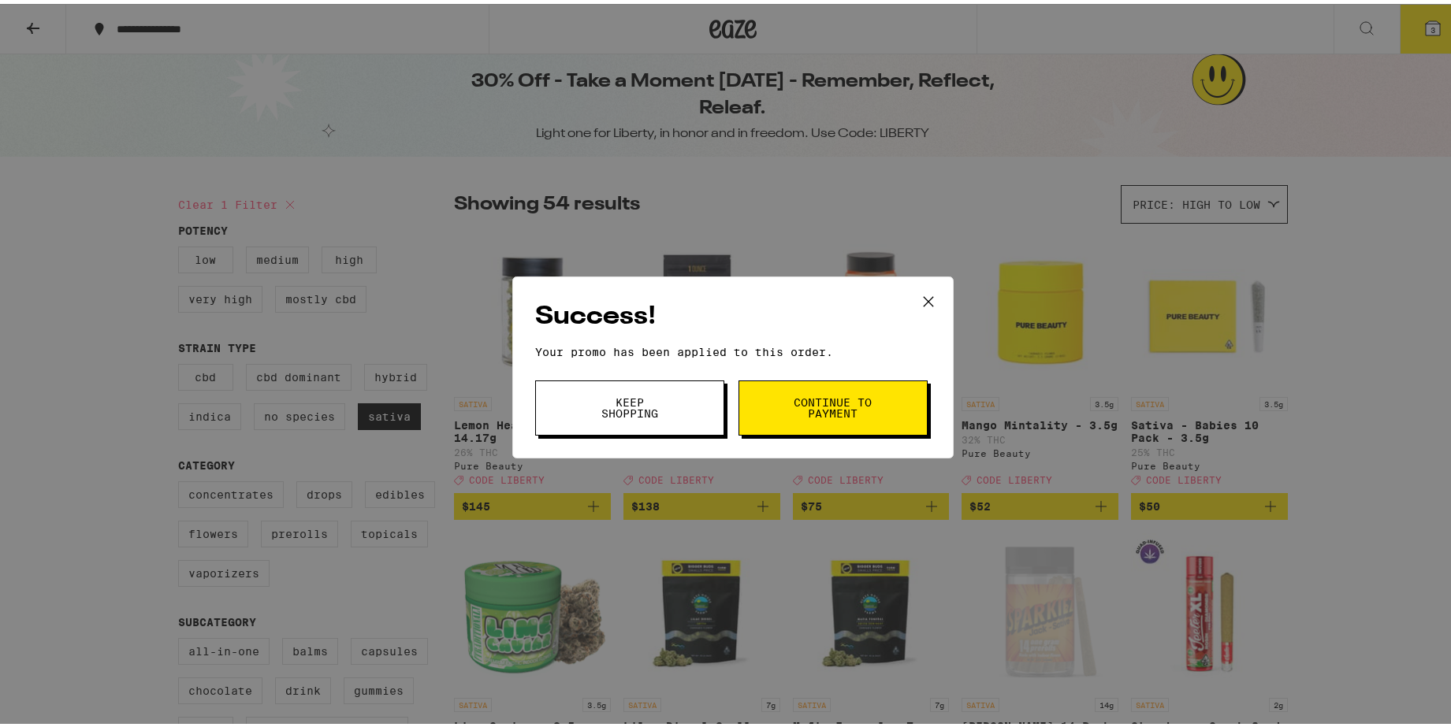
click at [820, 403] on span "Continue to payment" at bounding box center [833, 404] width 80 height 22
